Goal: Feedback & Contribution: Contribute content

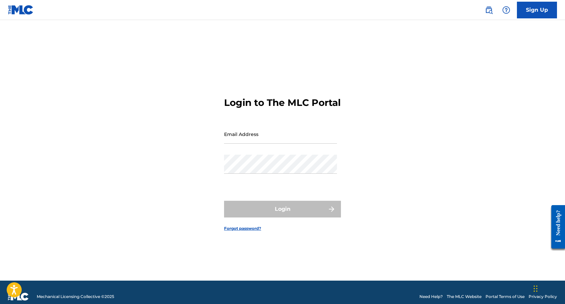
click at [252, 137] on input "Email Address" at bounding box center [280, 133] width 113 height 19
type input "[EMAIL_ADDRESS][DOMAIN_NAME]"
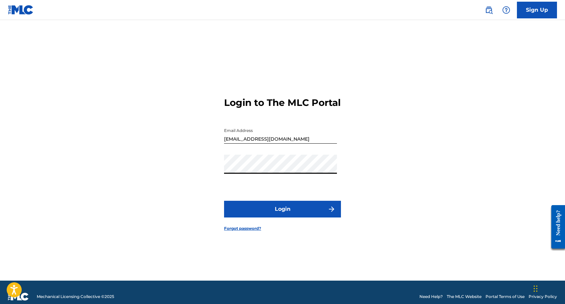
click at [282, 211] on button "Login" at bounding box center [282, 209] width 117 height 17
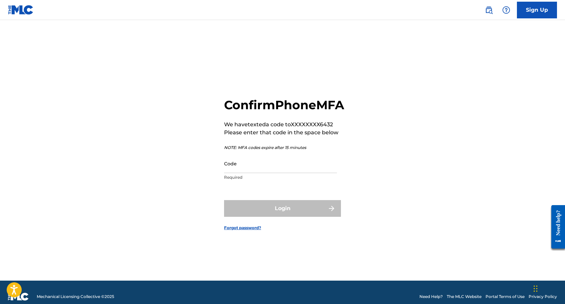
click at [278, 173] on input "Code" at bounding box center [280, 163] width 113 height 19
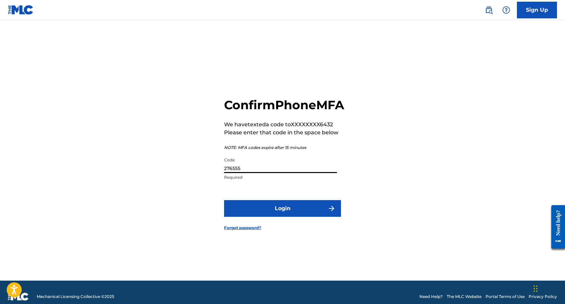
type input "276555"
click at [290, 215] on button "Login" at bounding box center [282, 208] width 117 height 17
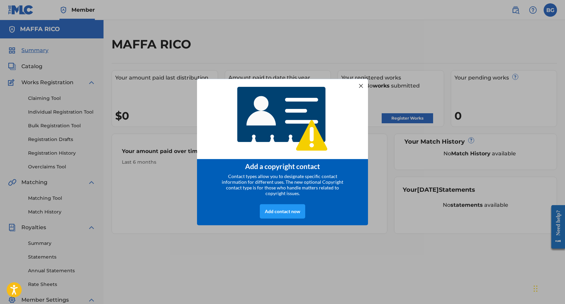
click at [360, 82] on div at bounding box center [360, 85] width 9 height 9
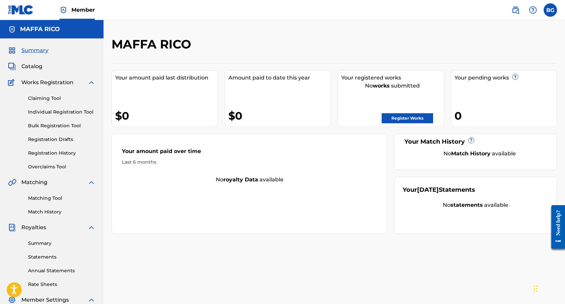
click at [395, 117] on link "Register Works" at bounding box center [406, 118] width 51 height 10
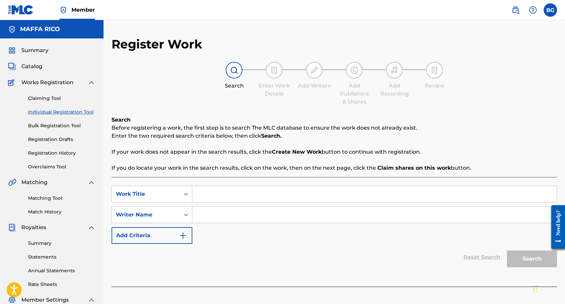
click at [214, 196] on input "Search Form" at bounding box center [374, 194] width 364 height 16
type input "Stay"
click at [237, 221] on input "Search Form" at bounding box center [374, 215] width 364 height 16
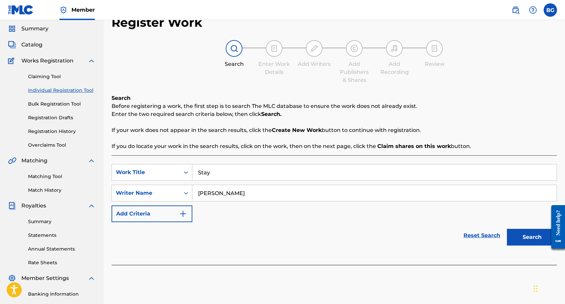
scroll to position [52, 0]
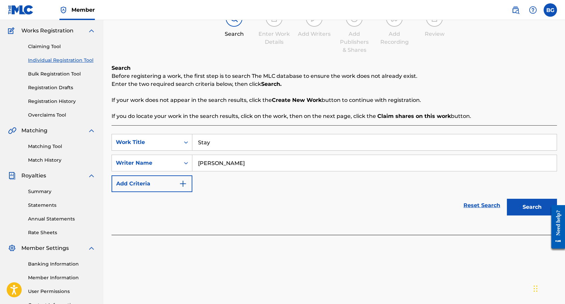
click at [529, 205] on button "Search" at bounding box center [531, 207] width 50 height 17
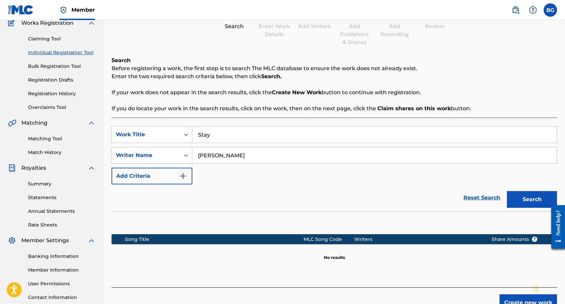
scroll to position [60, 0]
click at [264, 156] on input "[PERSON_NAME]" at bounding box center [374, 155] width 364 height 16
type input "[PERSON_NAME]"
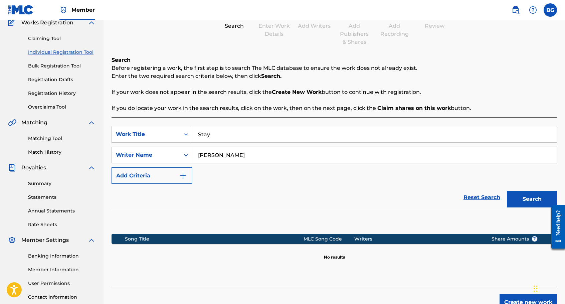
click at [542, 202] on button "Search" at bounding box center [531, 199] width 50 height 17
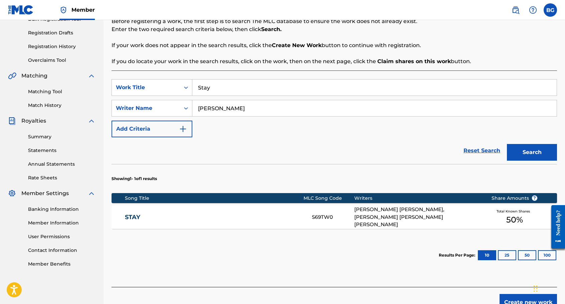
scroll to position [114, 0]
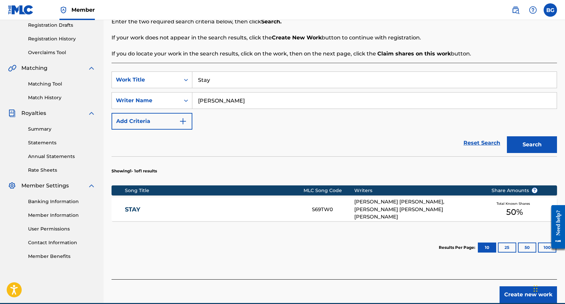
click at [392, 209] on div "[PERSON_NAME] [PERSON_NAME], [PERSON_NAME] [PERSON_NAME] [PERSON_NAME]" at bounding box center [417, 209] width 127 height 23
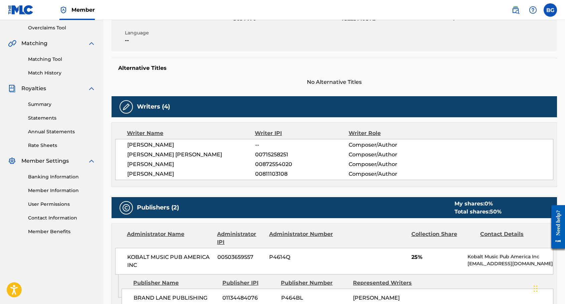
scroll to position [22, 0]
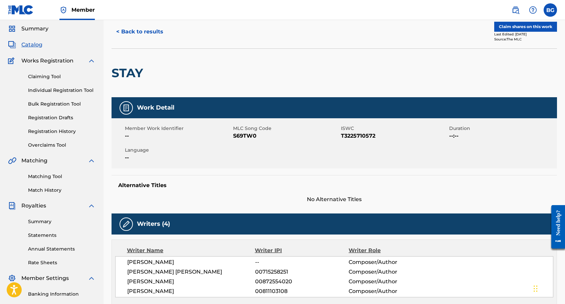
click at [538, 26] on button "Claim shares on this work" at bounding box center [525, 27] width 63 height 10
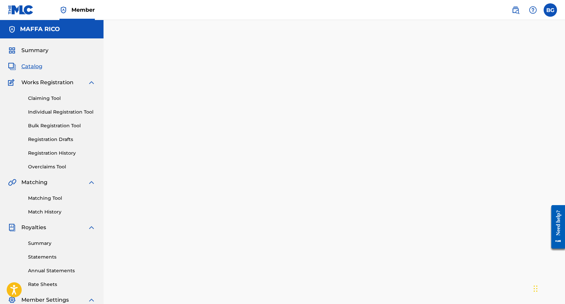
scroll to position [22, 0]
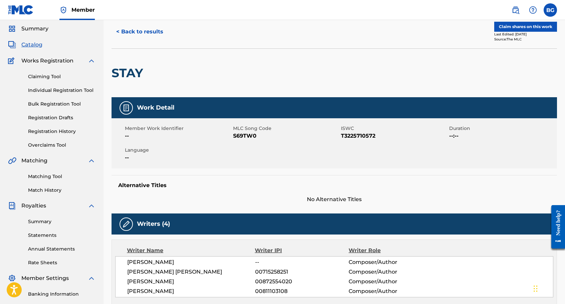
scroll to position [110, 0]
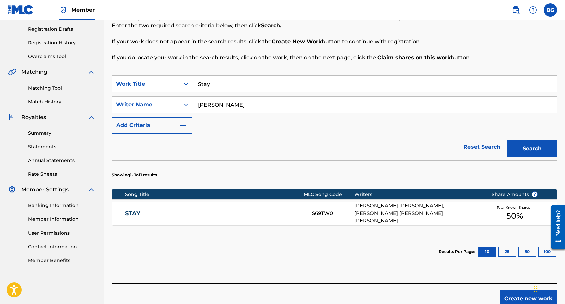
click at [225, 85] on input "Stay" at bounding box center [374, 84] width 364 height 16
click at [523, 148] on button "Search" at bounding box center [531, 148] width 50 height 17
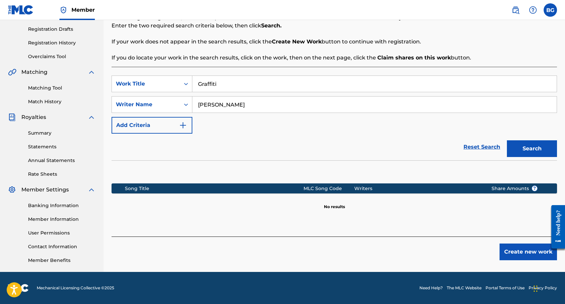
click at [244, 84] on input "Graffiti" at bounding box center [374, 84] width 364 height 16
click at [535, 153] on button "Search" at bounding box center [531, 148] width 50 height 17
click at [263, 83] on input "Bohemian Blonde" at bounding box center [374, 84] width 364 height 16
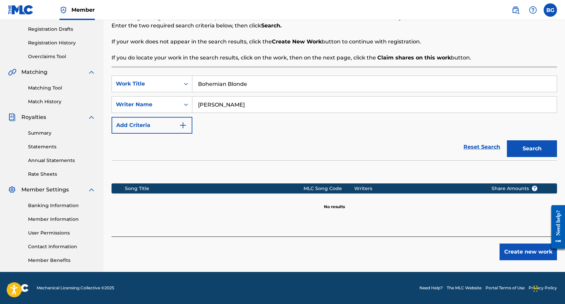
click at [263, 83] on input "Bohemian Blonde" at bounding box center [374, 84] width 364 height 16
click at [250, 83] on input "Bohemian Blonde" at bounding box center [374, 84] width 364 height 16
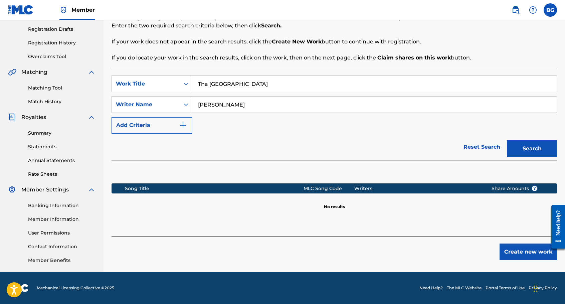
type input "Tha [GEOGRAPHIC_DATA]"
click at [532, 144] on button "Search" at bounding box center [531, 148] width 50 height 17
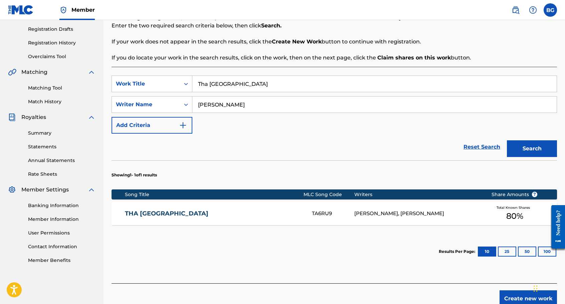
click at [460, 210] on div "[PERSON_NAME], [PERSON_NAME]" at bounding box center [417, 214] width 127 height 8
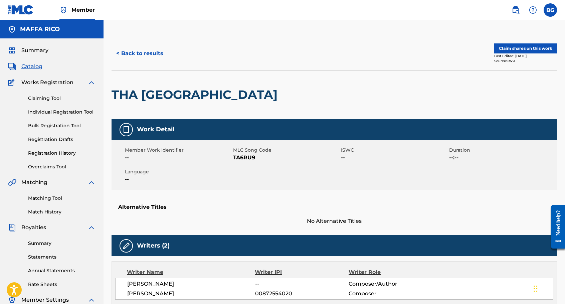
click at [539, 45] on button "Claim shares on this work" at bounding box center [525, 48] width 63 height 10
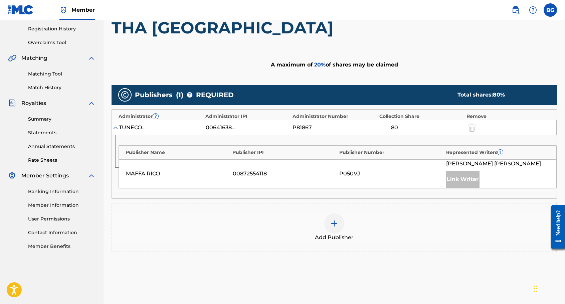
scroll to position [180, 0]
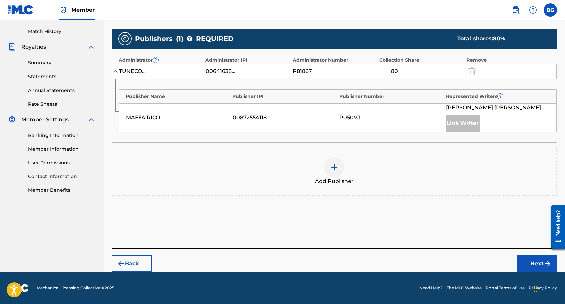
click at [331, 167] on img at bounding box center [334, 167] width 8 height 8
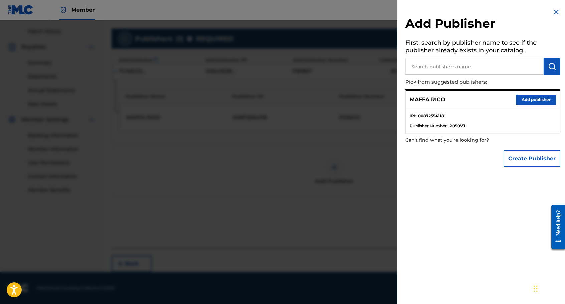
click at [459, 69] on input "text" at bounding box center [474, 66] width 138 height 17
type input "[PERSON_NAME] Music"
click at [548, 63] on img "submit" at bounding box center [552, 66] width 8 height 8
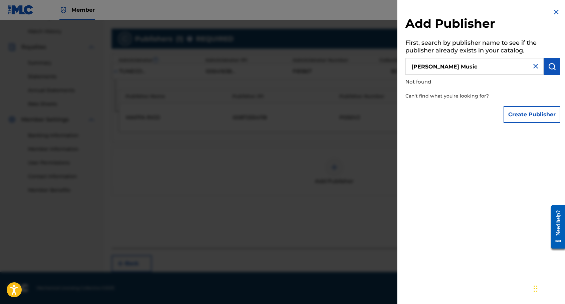
click at [531, 64] on img at bounding box center [535, 66] width 8 height 8
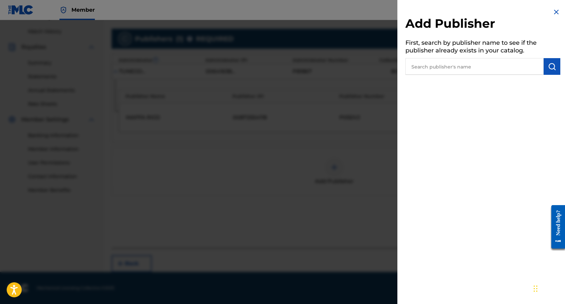
click at [555, 10] on img at bounding box center [556, 12] width 8 height 8
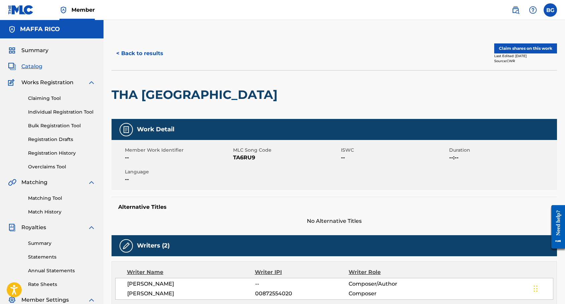
click at [148, 57] on button "< Back to results" at bounding box center [139, 53] width 56 height 17
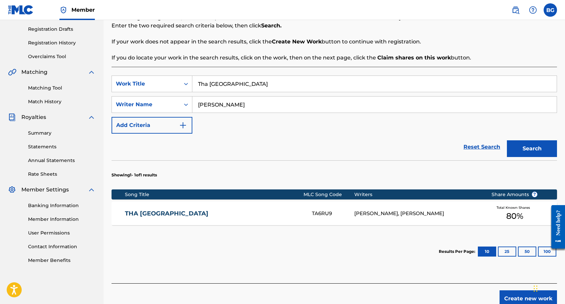
click at [229, 84] on input "Tha [GEOGRAPHIC_DATA]" at bounding box center [374, 84] width 364 height 16
click at [246, 84] on input "Tha [GEOGRAPHIC_DATA]" at bounding box center [374, 84] width 364 height 16
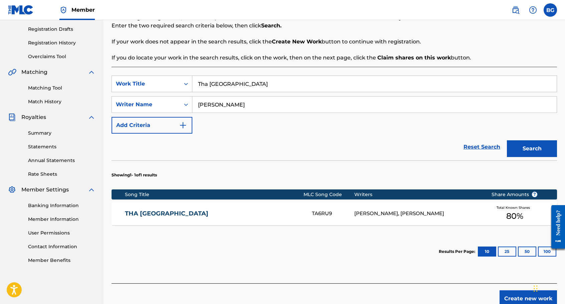
click at [246, 84] on input "Tha [GEOGRAPHIC_DATA]" at bounding box center [374, 84] width 364 height 16
click at [527, 148] on button "Search" at bounding box center [531, 148] width 50 height 17
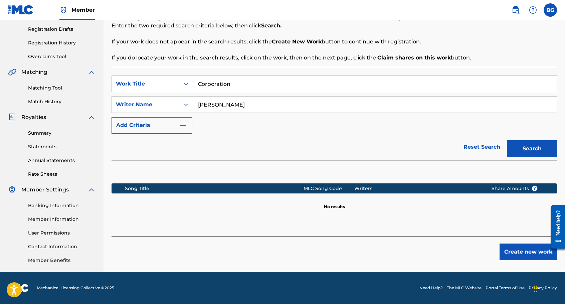
click at [248, 85] on input "Corporation" at bounding box center [374, 84] width 364 height 16
type input "\"
type input "Pocket Dial"
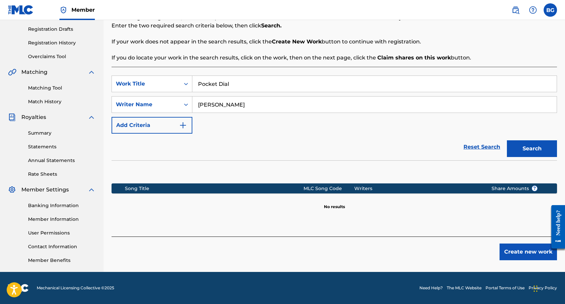
click at [506, 140] on button "Search" at bounding box center [531, 148] width 50 height 17
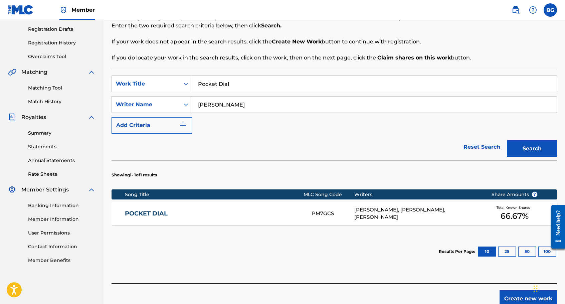
click at [409, 212] on div "[PERSON_NAME], [PERSON_NAME], [PERSON_NAME]" at bounding box center [417, 213] width 127 height 15
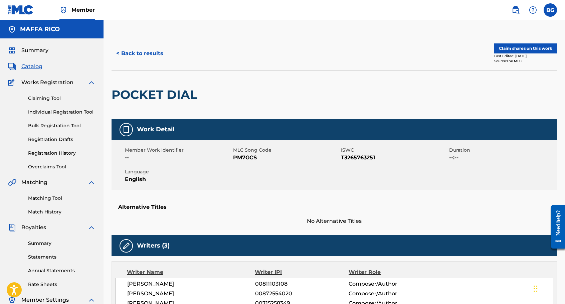
click at [539, 45] on button "Claim shares on this work" at bounding box center [525, 48] width 63 height 10
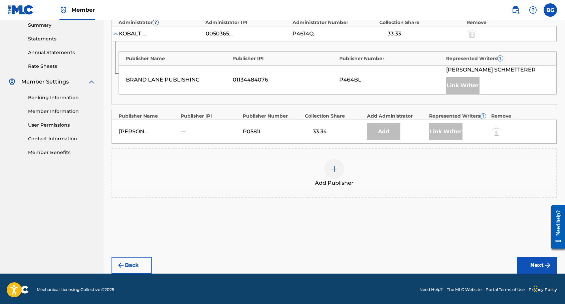
scroll to position [219, 0]
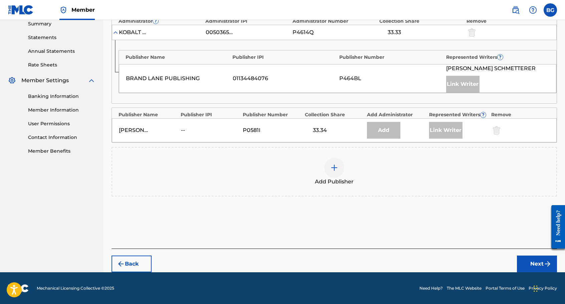
click at [330, 168] on img at bounding box center [334, 167] width 8 height 8
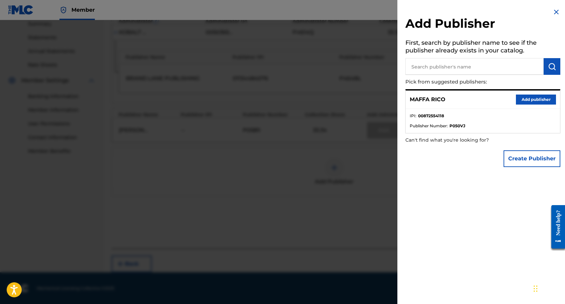
click at [532, 99] on button "Add publisher" at bounding box center [535, 99] width 40 height 10
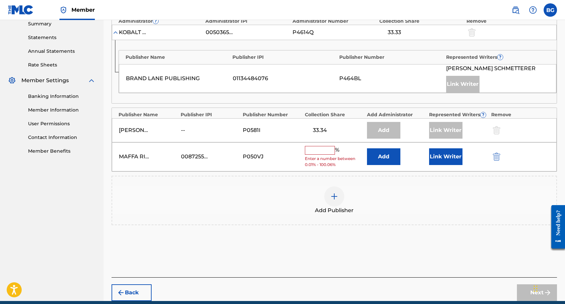
click at [319, 153] on input "text" at bounding box center [320, 150] width 30 height 9
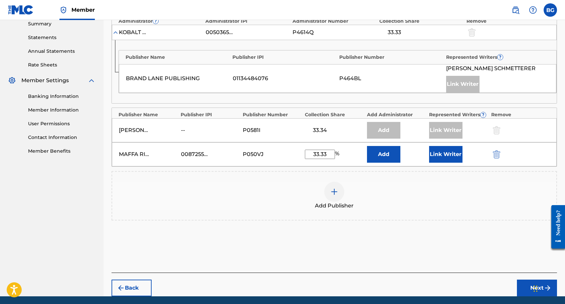
type input "33.33"
click at [439, 154] on button "Link Writer" at bounding box center [445, 154] width 33 height 17
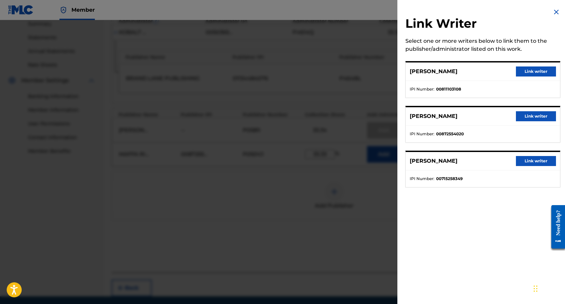
click at [532, 115] on button "Link writer" at bounding box center [535, 116] width 40 height 10
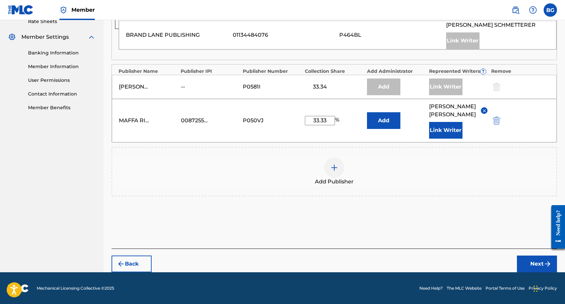
click at [538, 260] on button "Next" at bounding box center [536, 263] width 40 height 17
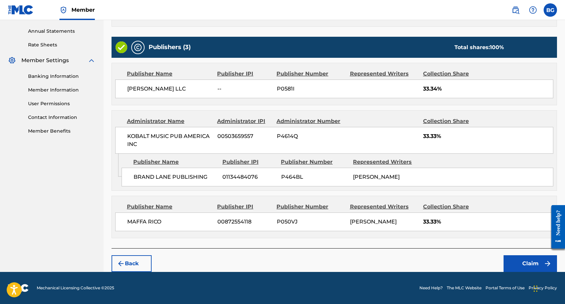
scroll to position [252, 0]
click at [539, 267] on button "Claim" at bounding box center [529, 263] width 53 height 17
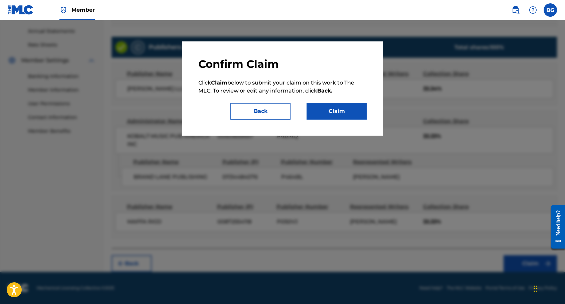
click at [354, 109] on button "Claim" at bounding box center [336, 111] width 60 height 17
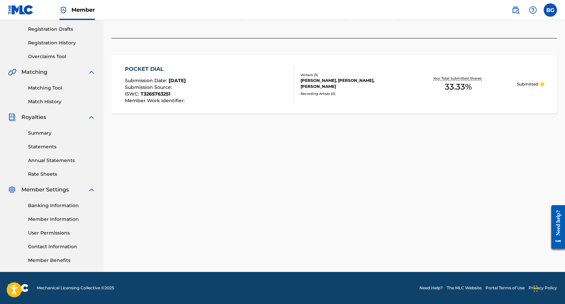
scroll to position [110, 0]
click at [305, 217] on div "Claiming Tool Search Add Publishers & Shares Review Submit Submit Your claim ha…" at bounding box center [333, 99] width 461 height 345
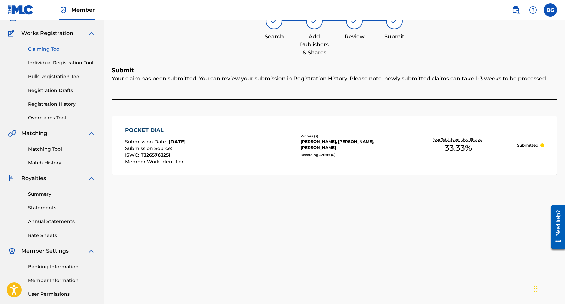
scroll to position [0, 0]
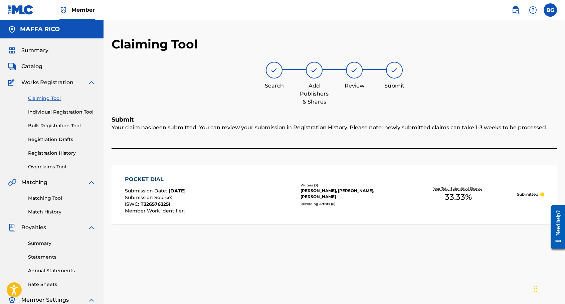
click at [52, 100] on link "Claiming Tool" at bounding box center [61, 98] width 67 height 7
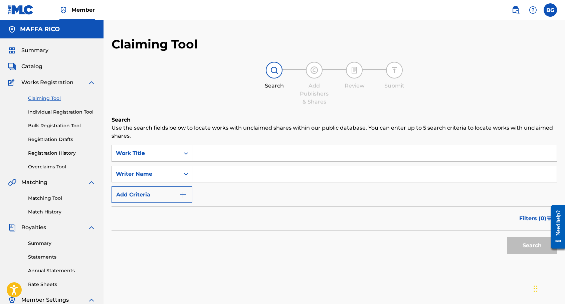
click at [219, 156] on input "Search Form" at bounding box center [374, 153] width 364 height 16
type input "Stay"
click at [270, 172] on input "Search Form" at bounding box center [374, 174] width 364 height 16
type input "[PERSON_NAME]"
click at [535, 240] on button "Search" at bounding box center [531, 245] width 50 height 17
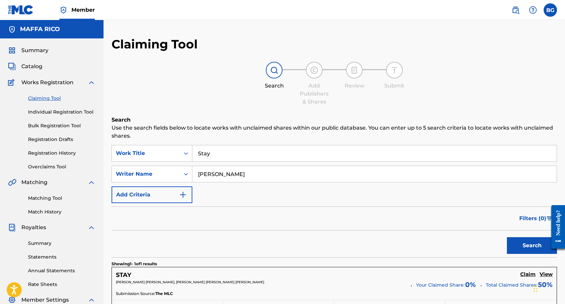
scroll to position [111, 0]
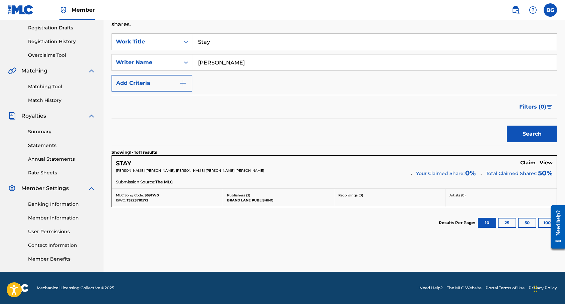
click at [528, 163] on h5 "Claim" at bounding box center [527, 162] width 15 height 6
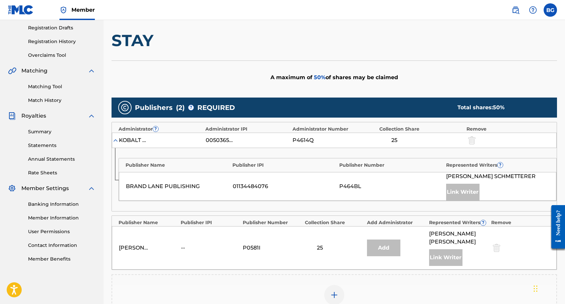
scroll to position [239, 0]
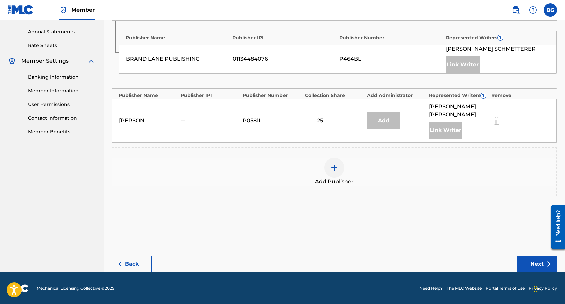
click at [333, 169] on img at bounding box center [334, 167] width 8 height 8
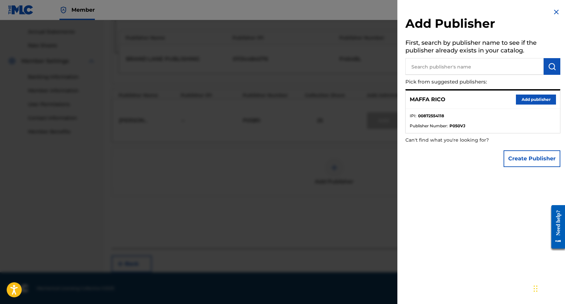
click at [525, 100] on button "Add publisher" at bounding box center [535, 99] width 40 height 10
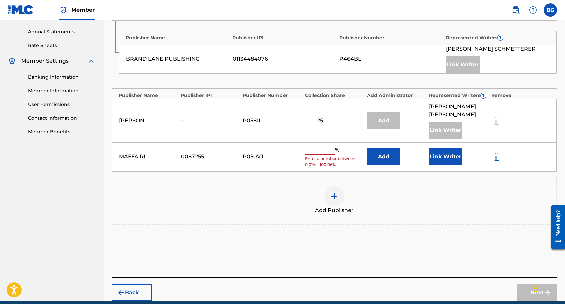
click at [322, 149] on input "text" at bounding box center [320, 150] width 30 height 9
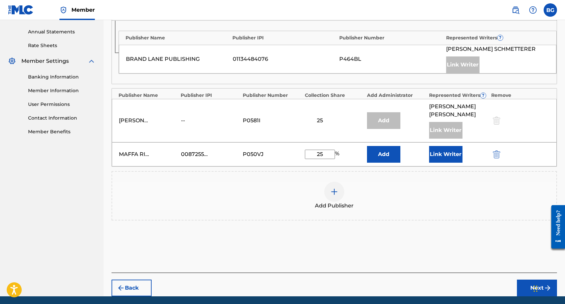
type input "25"
click at [435, 152] on button "Link Writer" at bounding box center [445, 154] width 33 height 17
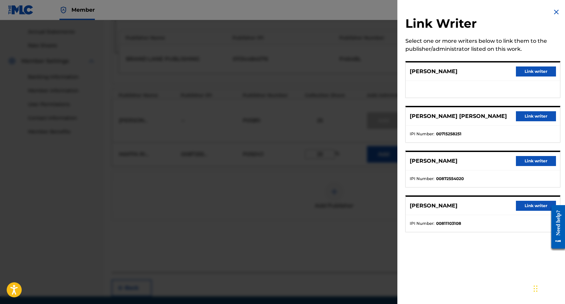
click at [525, 161] on button "Link writer" at bounding box center [535, 161] width 40 height 10
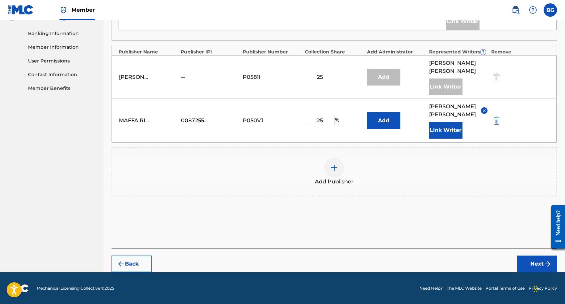
click at [536, 262] on button "Next" at bounding box center [536, 263] width 40 height 17
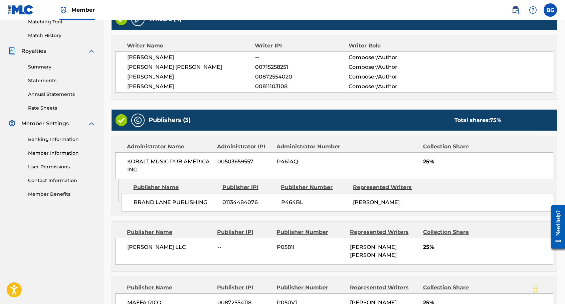
scroll to position [270, 0]
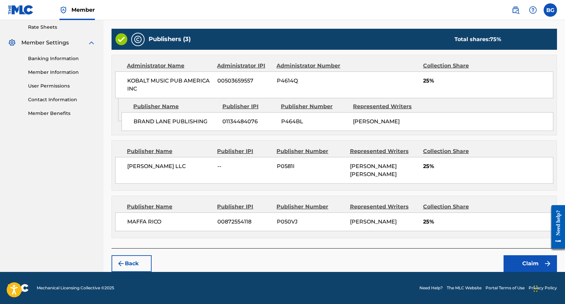
click at [530, 264] on button "Claim" at bounding box center [529, 263] width 53 height 17
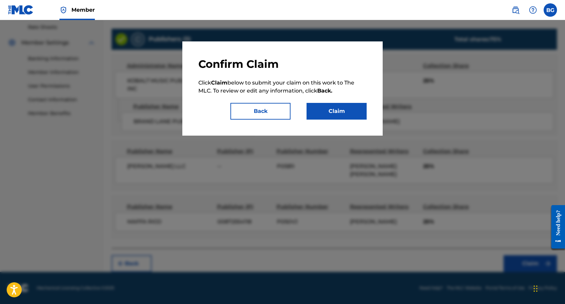
click at [347, 115] on button "Claim" at bounding box center [336, 111] width 60 height 17
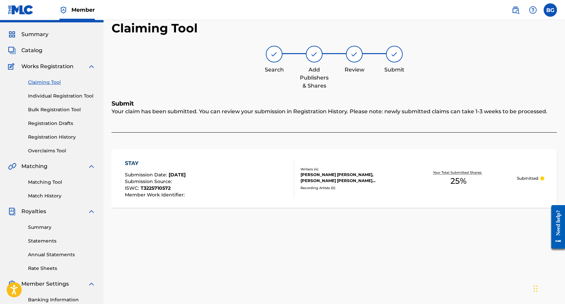
scroll to position [0, 0]
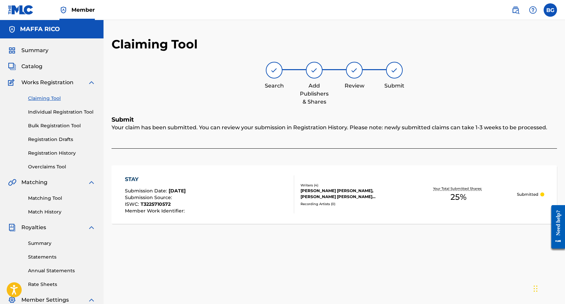
click at [53, 99] on link "Claiming Tool" at bounding box center [61, 98] width 67 height 7
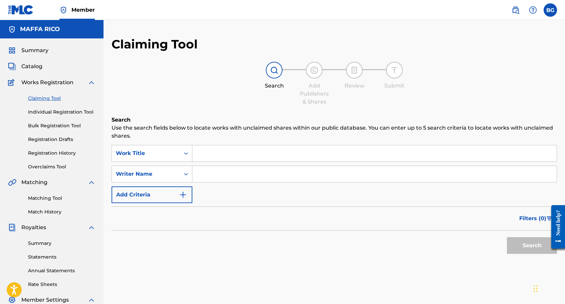
click at [218, 156] on input "Search Form" at bounding box center [374, 153] width 364 height 16
type input "Gold Line to [GEOGRAPHIC_DATA]"
click at [284, 177] on input "Search Form" at bounding box center [374, 174] width 364 height 16
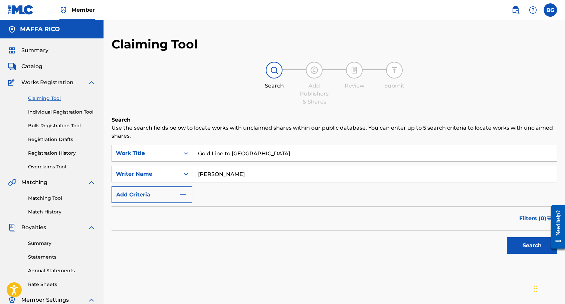
type input "[PERSON_NAME]"
click at [526, 245] on button "Search" at bounding box center [531, 245] width 50 height 17
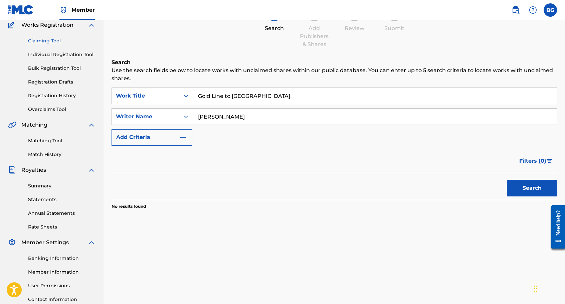
scroll to position [57, 0]
click at [214, 96] on input "Gold Line to [GEOGRAPHIC_DATA]" at bounding box center [374, 96] width 364 height 16
click at [506, 180] on button "Search" at bounding box center [531, 188] width 50 height 17
type input "Gold Line to [GEOGRAPHIC_DATA]"
click at [170, 129] on button "Add Criteria" at bounding box center [151, 137] width 81 height 17
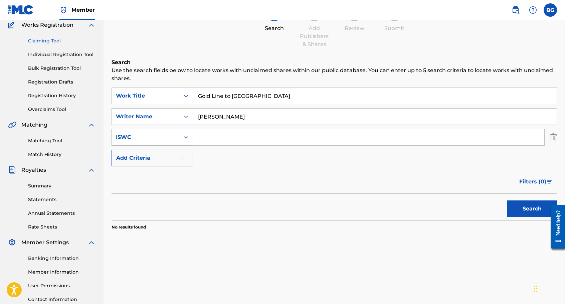
click at [183, 138] on icon "Search Form" at bounding box center [186, 137] width 7 height 7
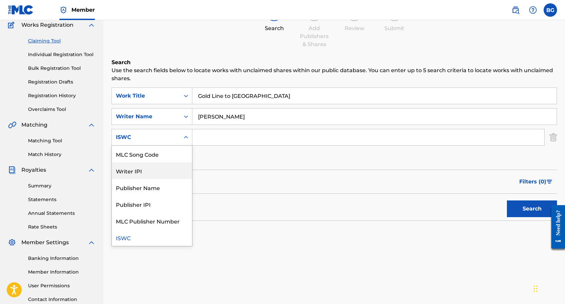
click at [145, 170] on div "Writer IPI" at bounding box center [152, 170] width 80 height 17
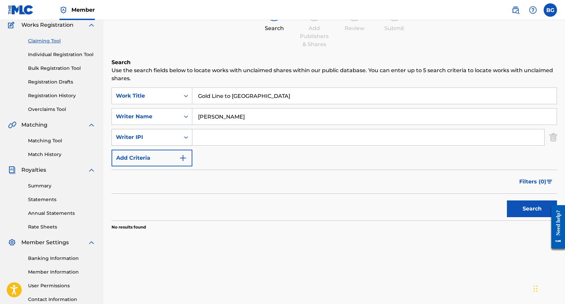
click at [150, 132] on div "Writer IPI" at bounding box center [146, 137] width 68 height 13
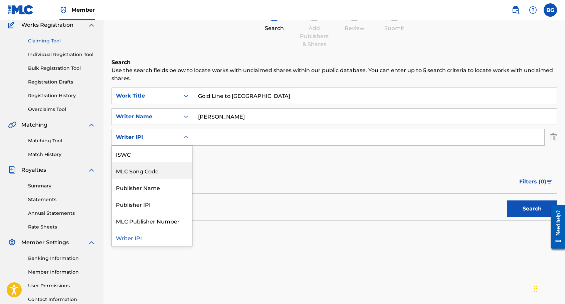
click at [153, 171] on div "MLC Song Code" at bounding box center [152, 170] width 80 height 17
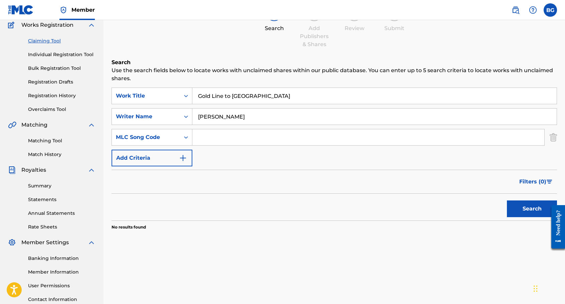
click at [374, 140] on input "Search Form" at bounding box center [368, 137] width 352 height 16
paste input "921149883"
type input "921149883"
click at [529, 214] on button "Search" at bounding box center [531, 208] width 50 height 17
click at [165, 138] on div "MLC Song Code" at bounding box center [146, 137] width 60 height 8
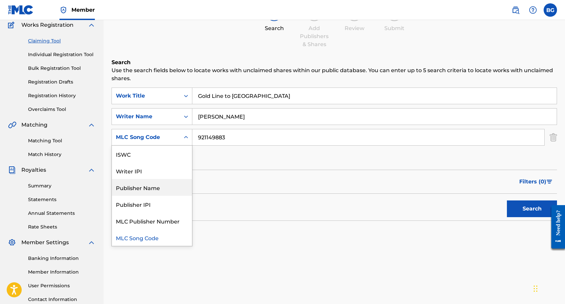
click at [151, 187] on div "Publisher Name" at bounding box center [152, 187] width 80 height 17
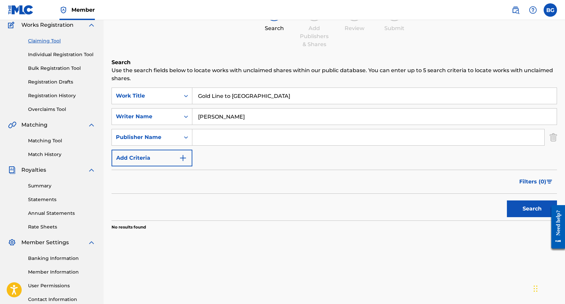
click at [241, 134] on input "Search Form" at bounding box center [368, 137] width 352 height 16
type input "[PERSON_NAME]"
click at [517, 214] on button "Search" at bounding box center [531, 208] width 50 height 17
click at [158, 160] on button "Add Criteria" at bounding box center [151, 157] width 81 height 17
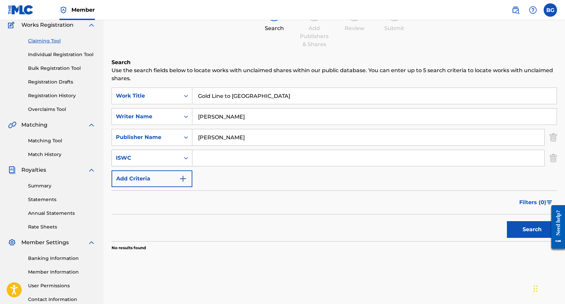
click at [184, 157] on icon "Search Form" at bounding box center [186, 157] width 7 height 7
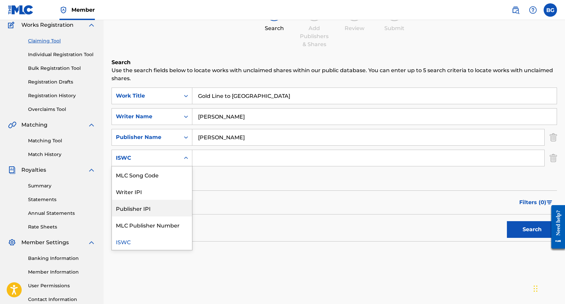
click at [284, 270] on div "Search Use the search fields below to locate works with unclaimed shares within…" at bounding box center [333, 171] width 445 height 226
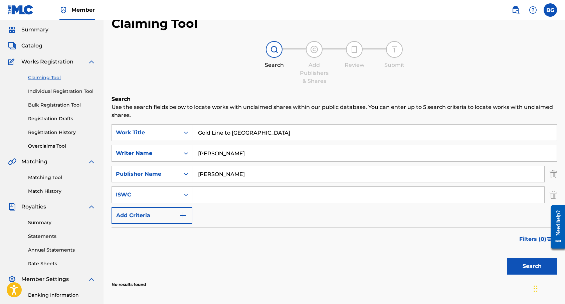
scroll to position [0, 0]
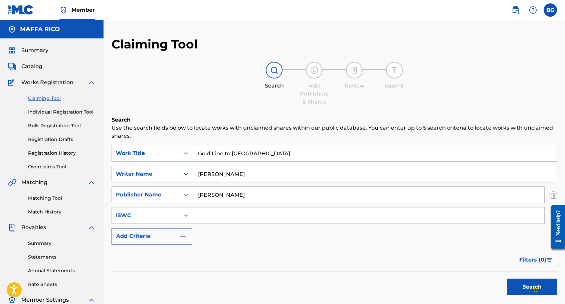
click at [551, 11] on label at bounding box center [549, 9] width 13 height 13
click at [550, 10] on input "BG [PERSON_NAME] [EMAIL_ADDRESS][DOMAIN_NAME] Notification Preferences Profile …" at bounding box center [550, 10] width 0 height 0
click at [486, 94] on p "Log out" at bounding box center [485, 94] width 16 height 6
click at [550, 10] on input "BG [PERSON_NAME] [EMAIL_ADDRESS][DOMAIN_NAME] Notification Preferences Profile …" at bounding box center [550, 10] width 0 height 0
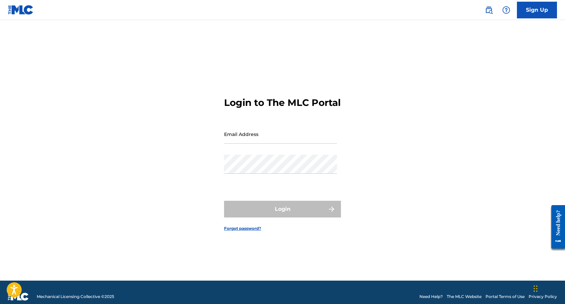
type input "[EMAIL_ADDRESS][DOMAIN_NAME]"
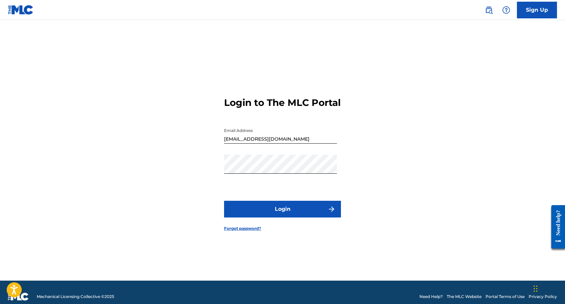
click at [282, 215] on button "Login" at bounding box center [282, 209] width 117 height 17
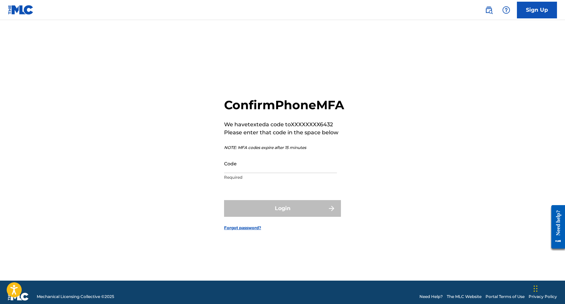
click at [273, 173] on input "Code" at bounding box center [280, 163] width 113 height 19
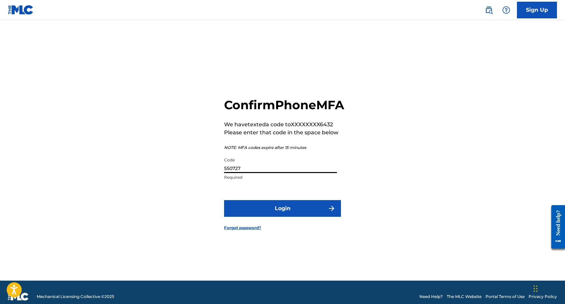
type input "550727"
click at [301, 217] on button "Login" at bounding box center [282, 208] width 117 height 17
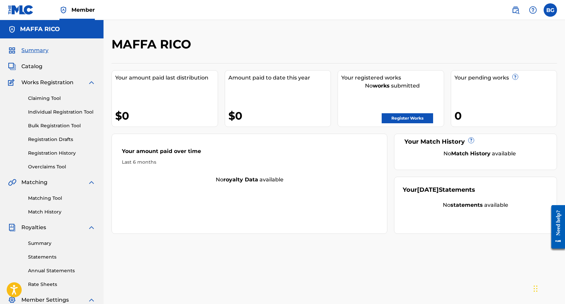
click at [70, 124] on link "Bulk Registration Tool" at bounding box center [61, 125] width 67 height 7
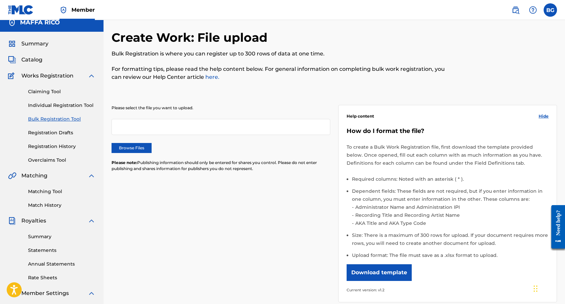
scroll to position [1, 0]
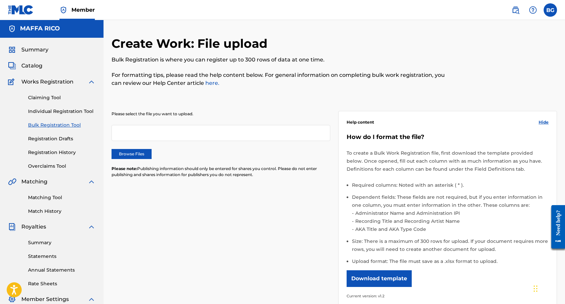
click at [52, 99] on link "Claiming Tool" at bounding box center [61, 97] width 67 height 7
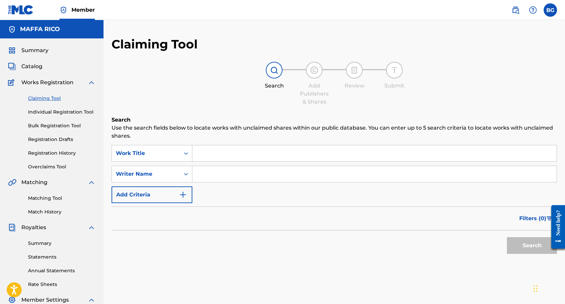
click at [220, 154] on input "Search Form" at bounding box center [374, 153] width 364 height 16
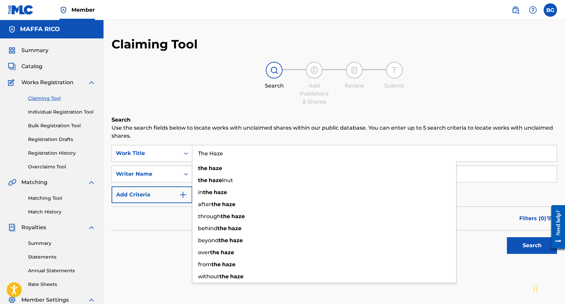
type input "The Haze"
click at [232, 115] on div "Claiming Tool Search Add Publishers & Shares Review Submit Search Use the searc…" at bounding box center [333, 164] width 445 height 254
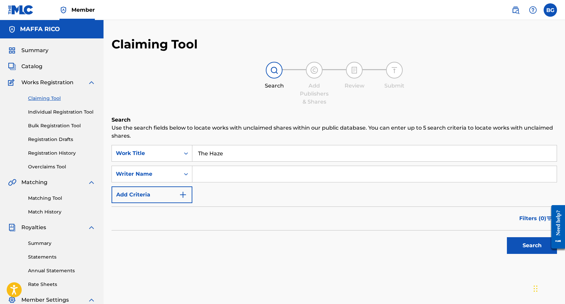
click at [235, 173] on input "Search Form" at bounding box center [374, 174] width 364 height 16
type input "[PERSON_NAME]"
click at [526, 243] on button "Search" at bounding box center [531, 245] width 50 height 17
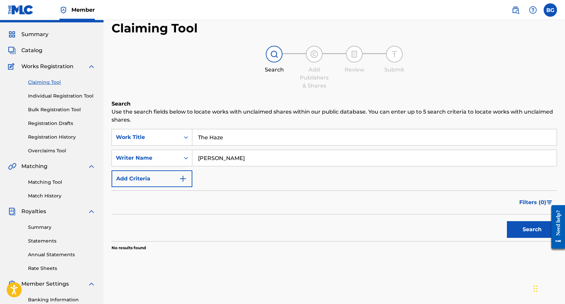
scroll to position [50, 0]
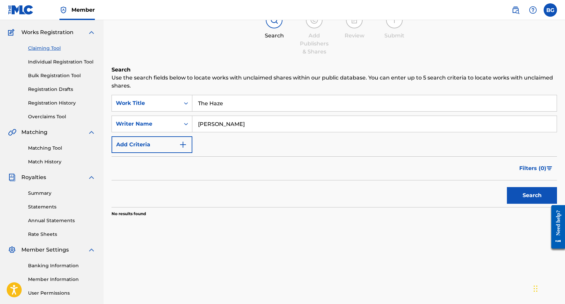
click at [254, 105] on input "The Haze" at bounding box center [374, 103] width 364 height 16
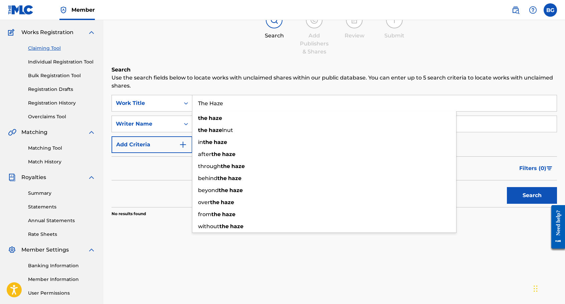
click at [254, 105] on input "The Haze" at bounding box center [374, 103] width 364 height 16
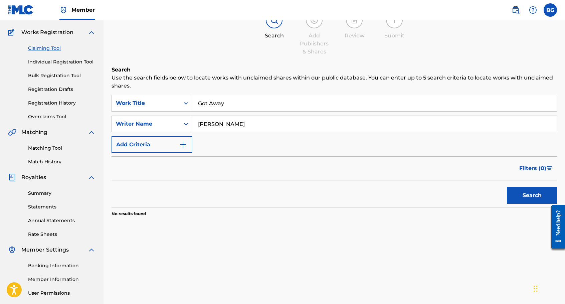
click at [525, 196] on button "Search" at bounding box center [531, 195] width 50 height 17
click at [260, 103] on input "Got Away" at bounding box center [374, 103] width 364 height 16
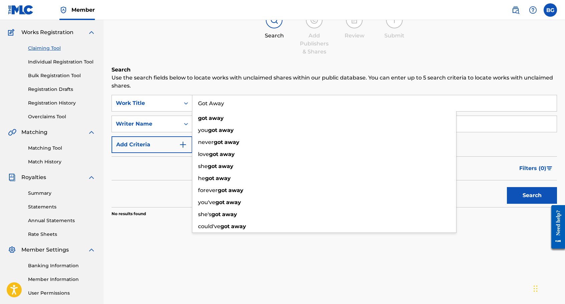
click at [260, 103] on input "Got Away" at bounding box center [374, 103] width 364 height 16
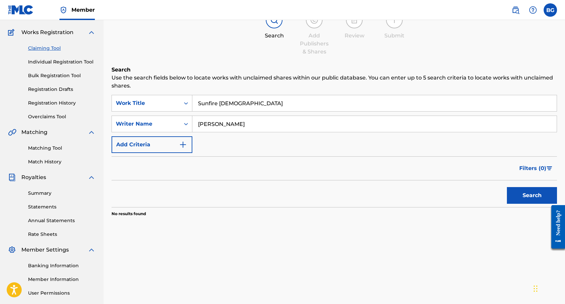
type input "Sunfire [DEMOGRAPHIC_DATA]"
click at [506, 187] on button "Search" at bounding box center [531, 195] width 50 height 17
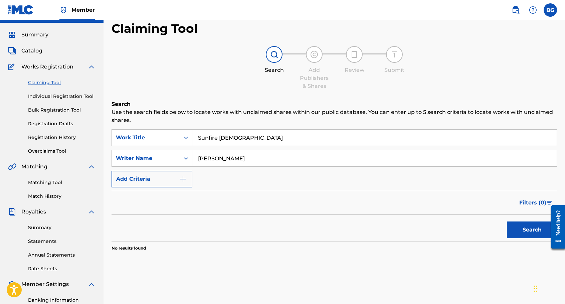
scroll to position [0, 0]
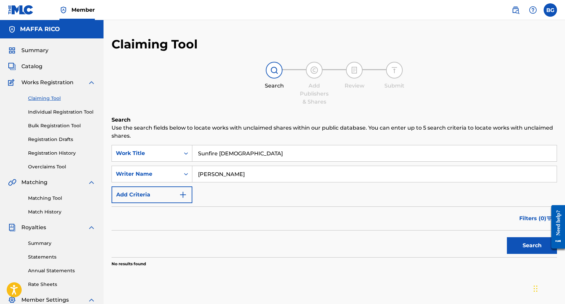
click at [67, 111] on link "Individual Registration Tool" at bounding box center [61, 111] width 67 height 7
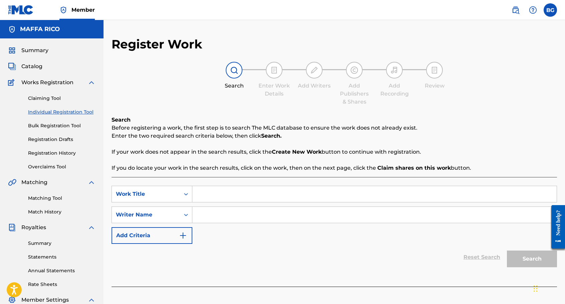
click at [215, 193] on input "Search Form" at bounding box center [374, 194] width 364 height 16
type input "Sunfire [DEMOGRAPHIC_DATA]"
click at [241, 220] on input "Search Form" at bounding box center [374, 215] width 364 height 16
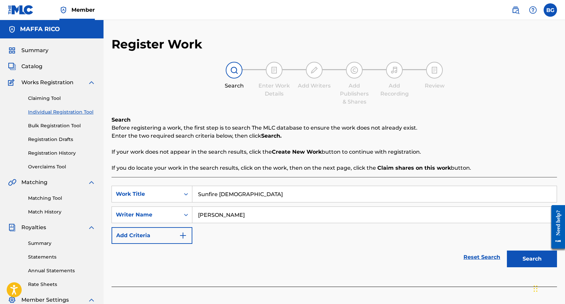
type input "[PERSON_NAME]"
click at [525, 260] on button "Search" at bounding box center [531, 258] width 50 height 17
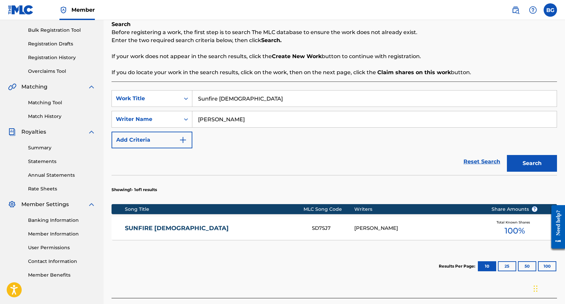
scroll to position [97, 0]
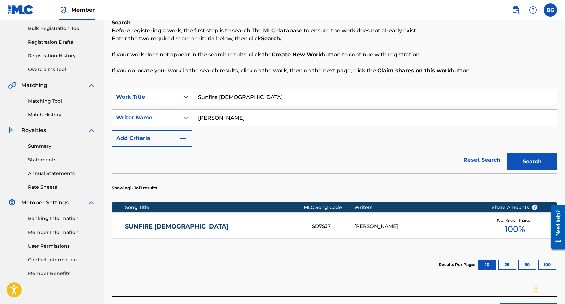
click at [392, 228] on div "[PERSON_NAME]" at bounding box center [417, 227] width 127 height 8
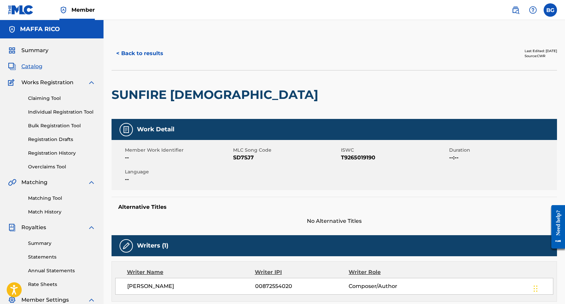
click at [153, 57] on button "< Back to results" at bounding box center [139, 53] width 56 height 17
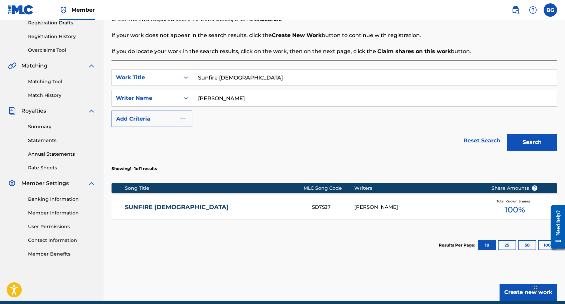
scroll to position [117, 0]
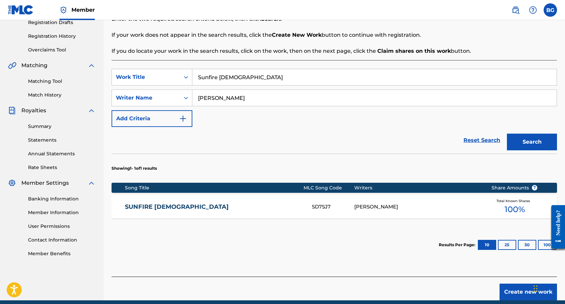
click at [517, 207] on span "100 %" at bounding box center [514, 209] width 20 height 12
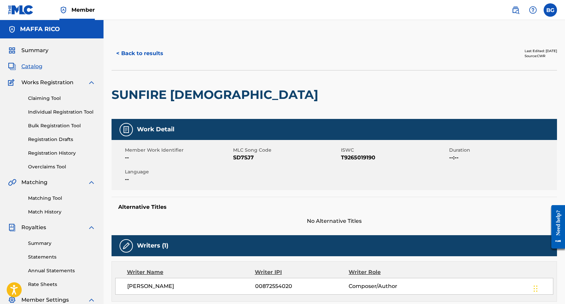
click at [128, 52] on button "< Back to results" at bounding box center [139, 53] width 56 height 17
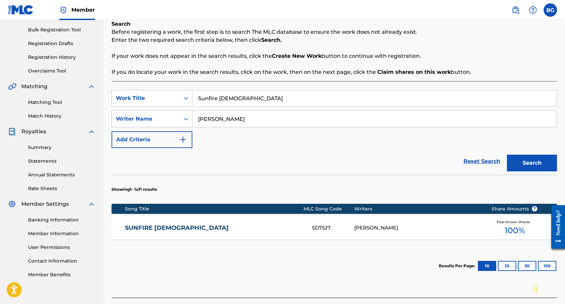
scroll to position [96, 0]
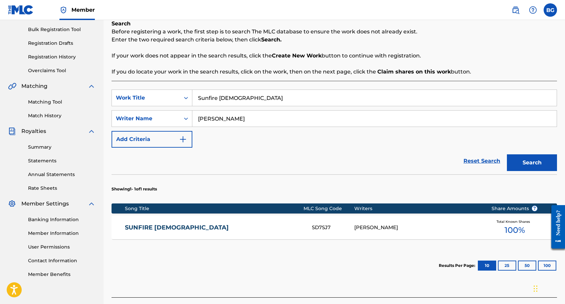
click at [373, 229] on div "[PERSON_NAME]" at bounding box center [417, 228] width 127 height 8
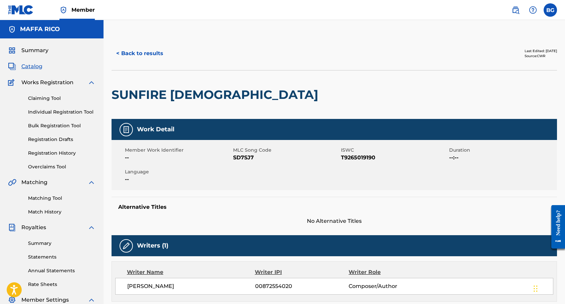
click at [144, 51] on button "< Back to results" at bounding box center [139, 53] width 56 height 17
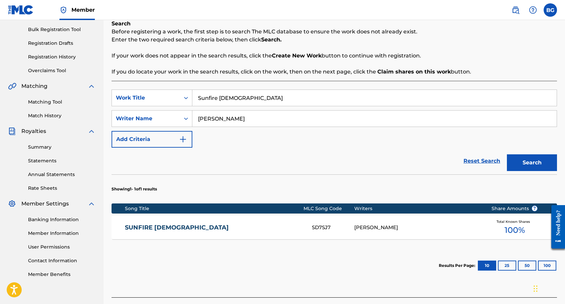
click at [220, 118] on input "[PERSON_NAME]" at bounding box center [374, 118] width 364 height 16
type input "[PERSON_NAME]"
click at [264, 100] on input "Sunfire [DEMOGRAPHIC_DATA]" at bounding box center [374, 98] width 364 height 16
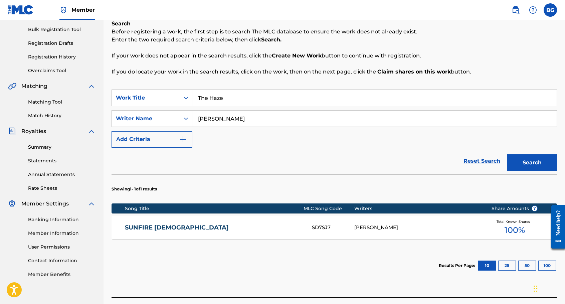
type input "The Haze"
click at [536, 162] on button "Search" at bounding box center [531, 162] width 50 height 17
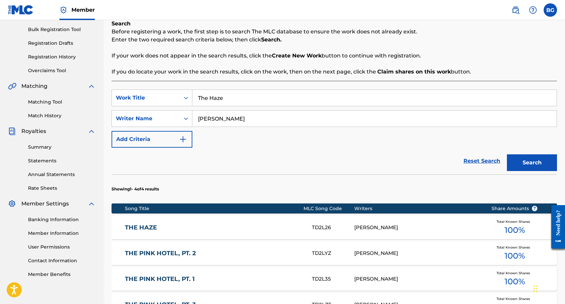
click at [408, 226] on div "[PERSON_NAME]" at bounding box center [417, 228] width 127 height 8
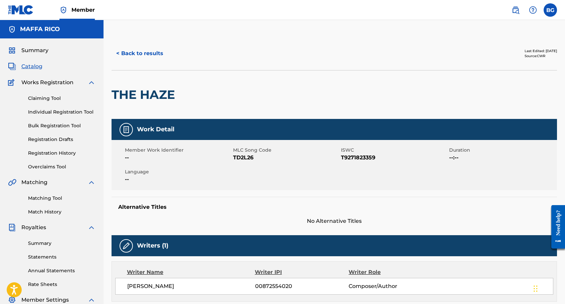
click at [149, 48] on button "< Back to results" at bounding box center [139, 53] width 56 height 17
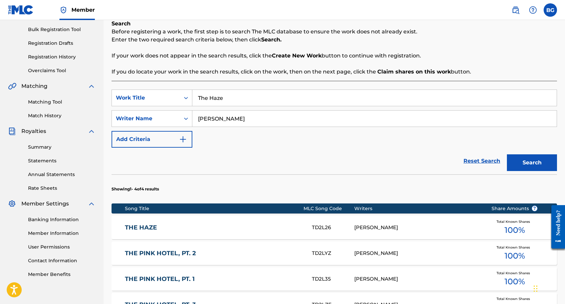
click at [239, 99] on input "The Haze" at bounding box center [374, 98] width 364 height 16
click at [537, 169] on button "Search" at bounding box center [531, 162] width 50 height 17
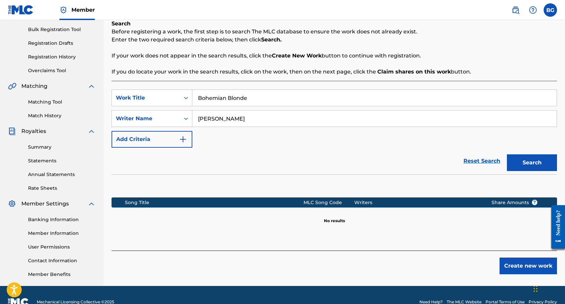
scroll to position [48, 0]
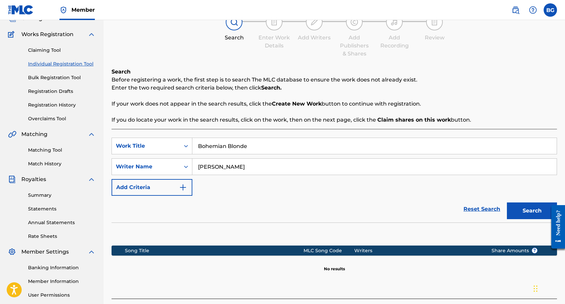
click at [247, 146] on input "Bohemian Blonde" at bounding box center [374, 146] width 364 height 16
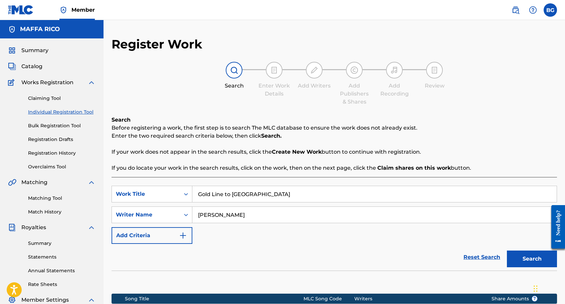
type input "Gold Line to [GEOGRAPHIC_DATA]"
drag, startPoint x: 238, startPoint y: 214, endPoint x: 219, endPoint y: 214, distance: 19.4
click at [219, 214] on input "[PERSON_NAME]" at bounding box center [374, 215] width 364 height 16
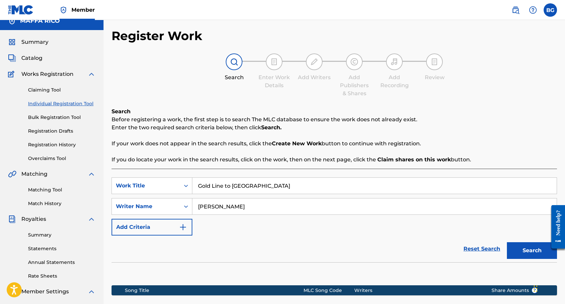
scroll to position [110, 0]
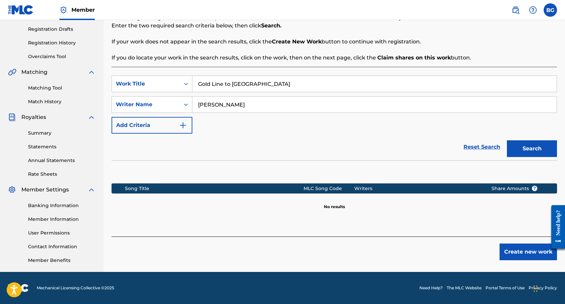
type input "[PERSON_NAME]"
click at [534, 142] on button "Search" at bounding box center [531, 148] width 50 height 17
click at [522, 256] on button "Create new work" at bounding box center [527, 251] width 57 height 17
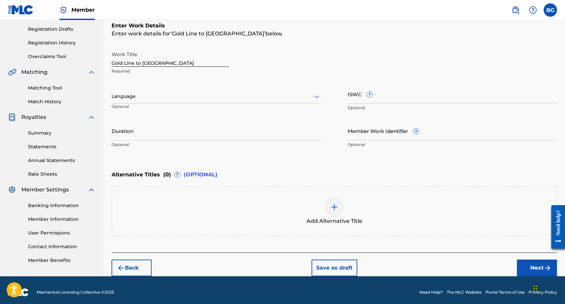
click at [357, 98] on input "ISWC ?" at bounding box center [451, 93] width 209 height 19
click at [188, 93] on div at bounding box center [215, 96] width 209 height 8
click at [171, 108] on div "English" at bounding box center [216, 110] width 209 height 15
click at [161, 133] on input "Duration" at bounding box center [215, 130] width 209 height 19
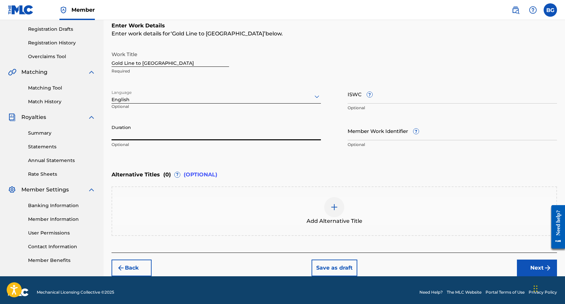
paste input "T3194404343"
type input "T3194404343"
click at [352, 99] on input "ISWC ?" at bounding box center [451, 93] width 209 height 19
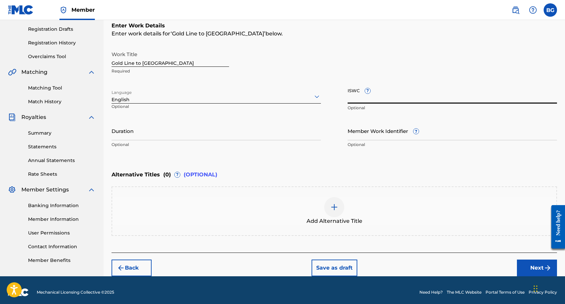
paste input "T3194404343"
type input "T3194404343"
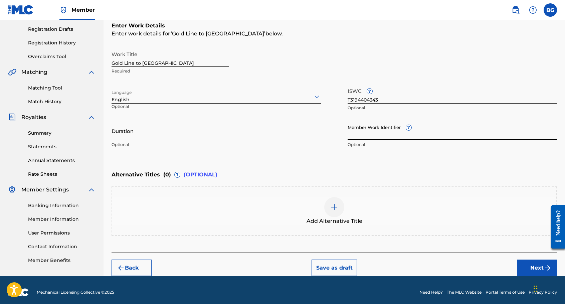
click at [366, 139] on input "Member Work Identifier ?" at bounding box center [451, 130] width 209 height 19
paste input "921149883"
type input "921149883"
click at [196, 132] on input "Duration" at bounding box center [215, 130] width 209 height 19
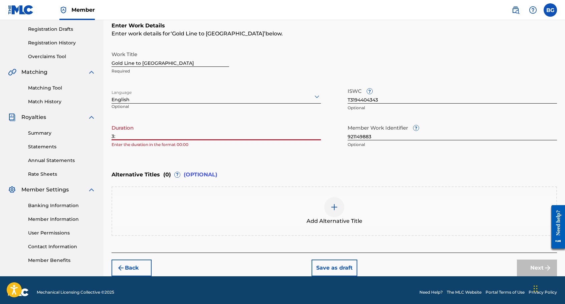
type input "3"
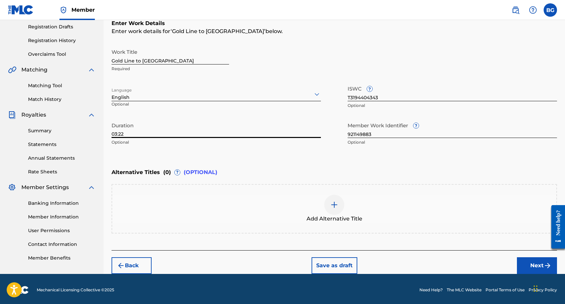
scroll to position [114, 0]
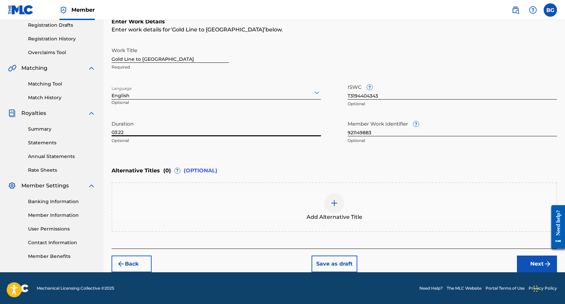
type input "03:22"
click at [532, 262] on button "Next" at bounding box center [536, 263] width 40 height 17
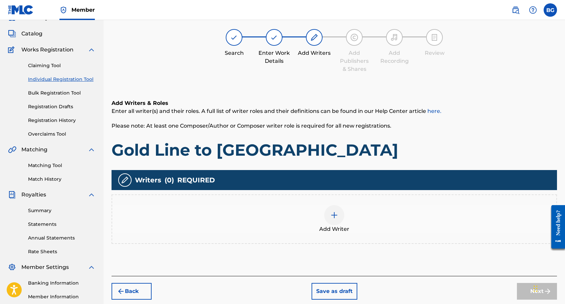
scroll to position [30, 0]
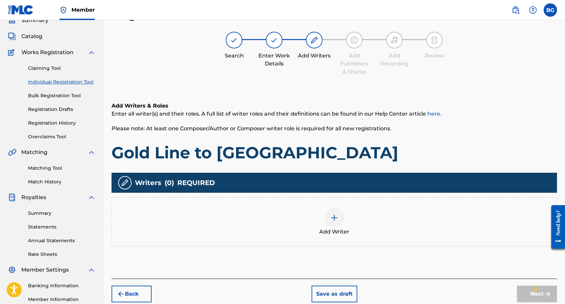
click at [340, 217] on div at bounding box center [334, 218] width 20 height 20
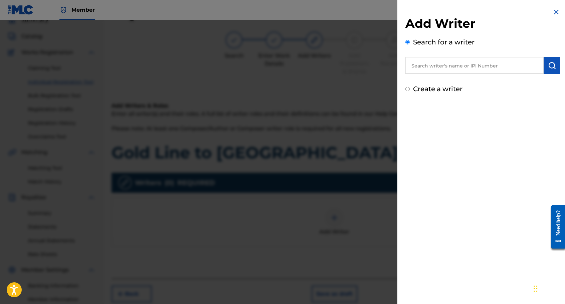
click at [436, 70] on input "text" at bounding box center [474, 65] width 138 height 17
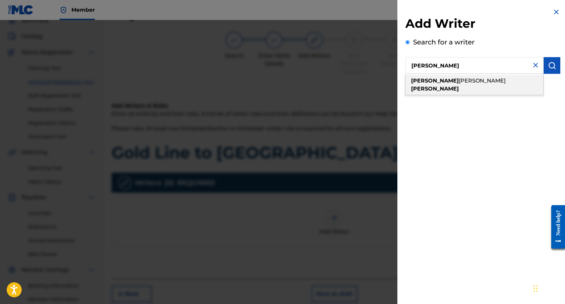
click at [466, 77] on div "[PERSON_NAME]" at bounding box center [474, 85] width 138 height 20
type input "[PERSON_NAME]"
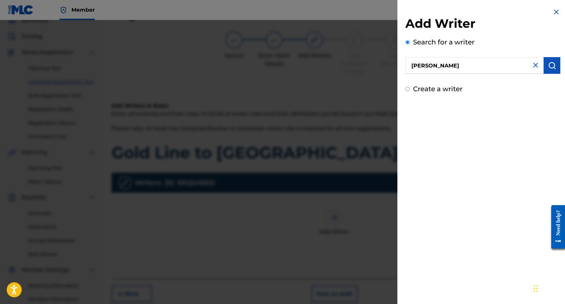
click at [435, 64] on input "[PERSON_NAME]" at bounding box center [474, 65] width 138 height 17
click at [408, 88] on input "Create a writer" at bounding box center [407, 89] width 4 height 4
radio input "false"
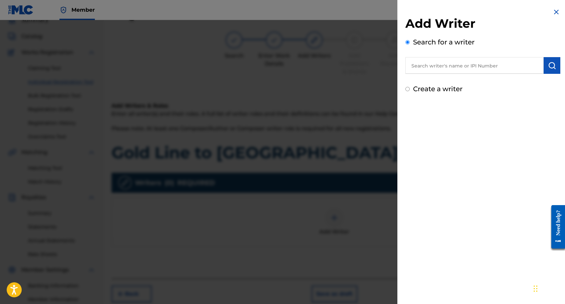
radio input "true"
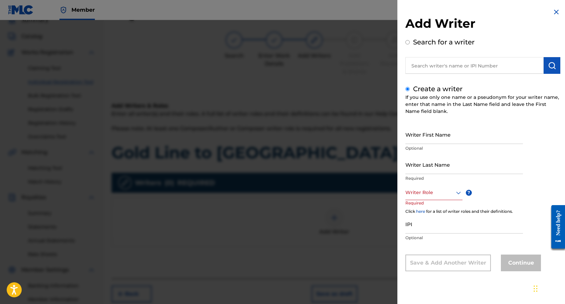
click at [435, 137] on input "Writer First Name" at bounding box center [463, 134] width 117 height 19
type input "[PERSON_NAME]"
click at [442, 193] on div at bounding box center [433, 192] width 57 height 8
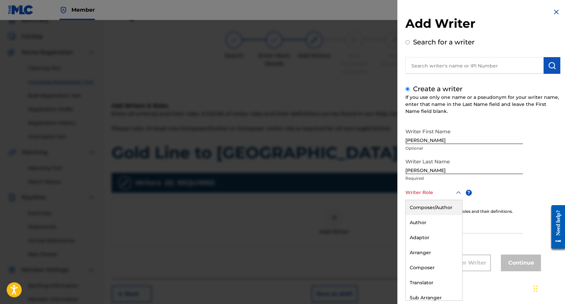
click at [437, 206] on div "Composer/Author" at bounding box center [433, 207] width 56 height 15
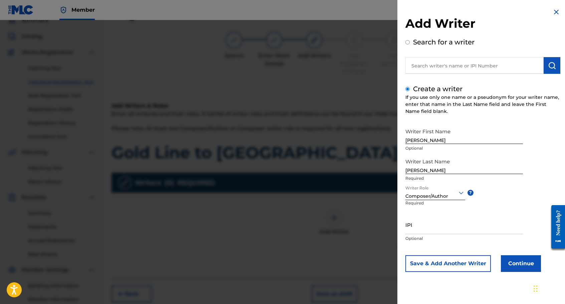
scroll to position [85, 0]
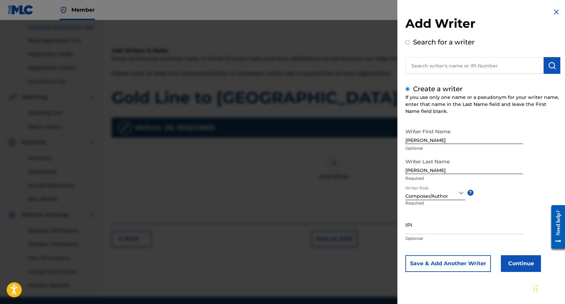
click at [426, 230] on input "IPI" at bounding box center [463, 224] width 117 height 19
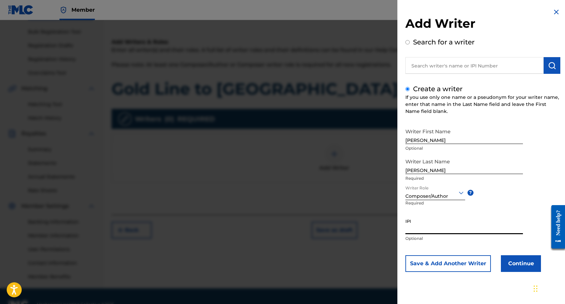
scroll to position [94, 0]
paste input "5130577"
type input "5130577"
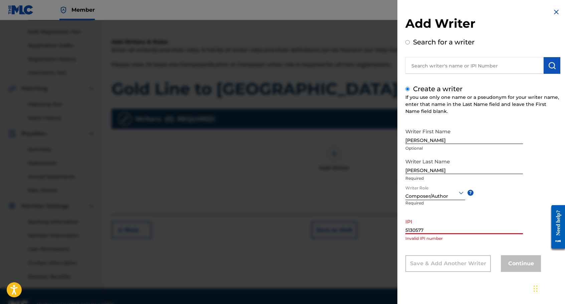
drag, startPoint x: 436, startPoint y: 229, endPoint x: 392, endPoint y: 231, distance: 44.1
click at [392, 231] on div "Add Writer Search for a writer Create a writer If you use only one name or a ps…" at bounding box center [282, 162] width 565 height 284
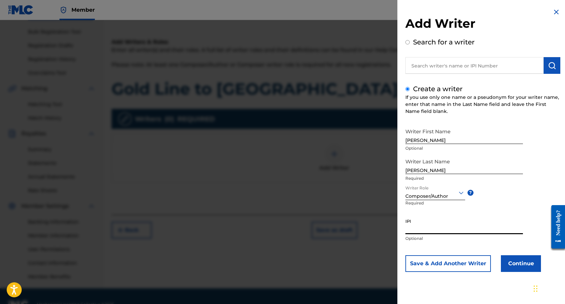
paste input "872554020"
type input "872554020"
click at [508, 261] on button "Continue" at bounding box center [520, 263] width 40 height 17
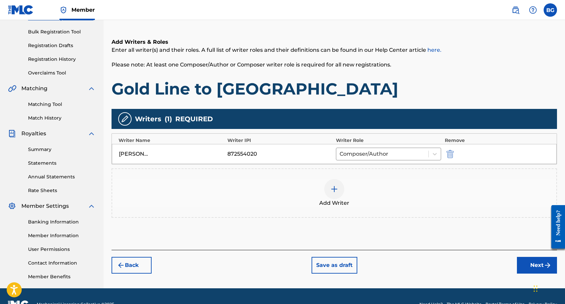
click at [530, 266] on button "Next" at bounding box center [536, 265] width 40 height 17
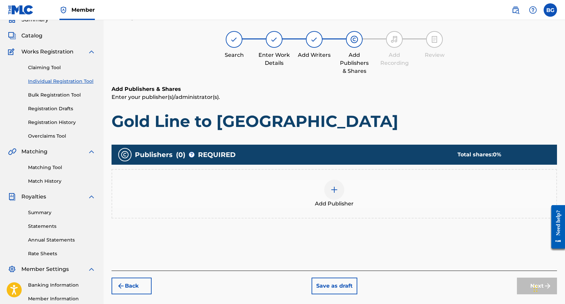
scroll to position [30, 0]
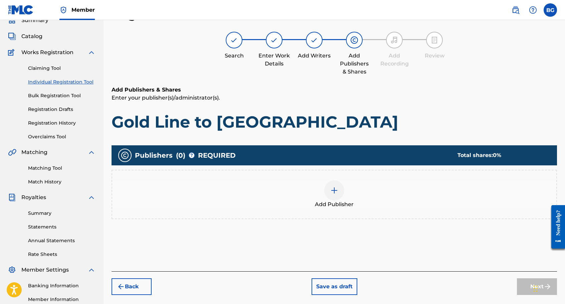
click at [327, 196] on div at bounding box center [334, 190] width 20 height 20
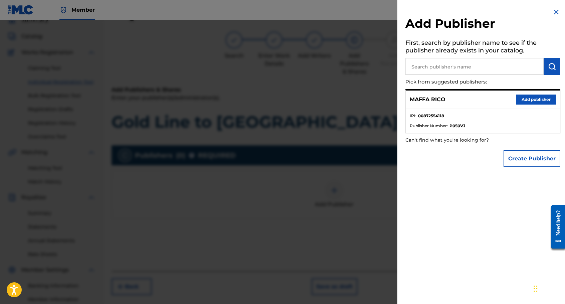
click at [541, 103] on button "Add publisher" at bounding box center [535, 99] width 40 height 10
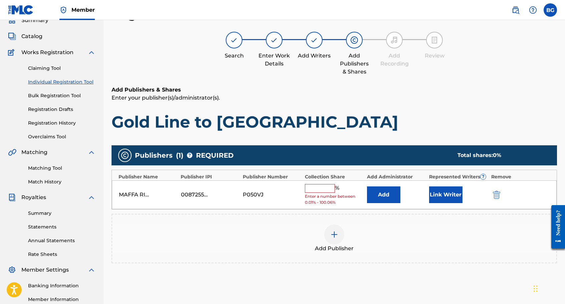
click at [443, 193] on button "Link Writer" at bounding box center [445, 194] width 33 height 17
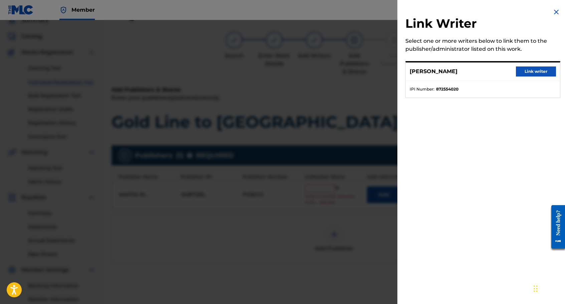
click at [527, 71] on button "Link writer" at bounding box center [535, 71] width 40 height 10
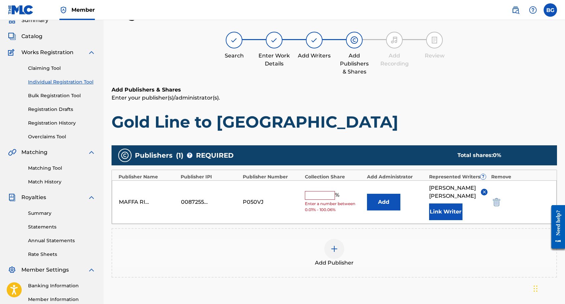
click at [315, 192] on input "text" at bounding box center [320, 195] width 30 height 9
type input "65"
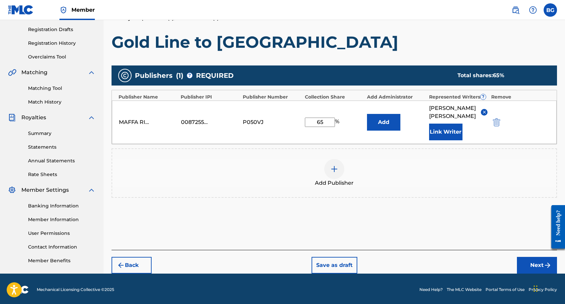
scroll to position [110, 0]
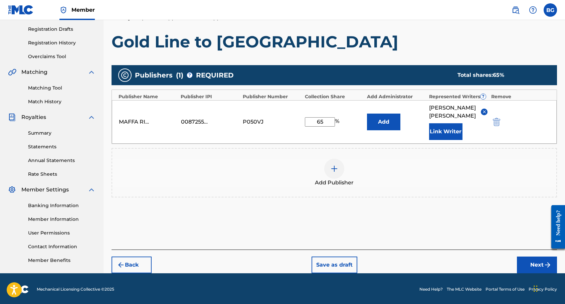
click at [535, 258] on button "Next" at bounding box center [536, 264] width 40 height 17
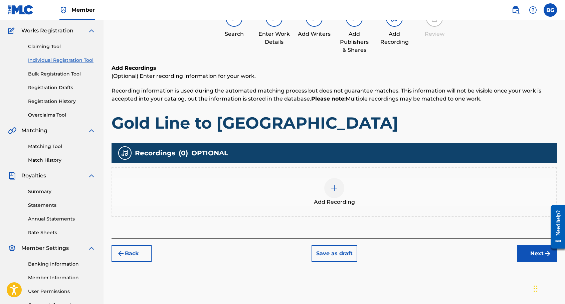
scroll to position [30, 0]
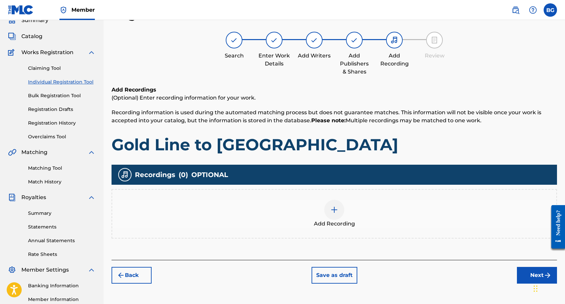
click at [338, 211] on div at bounding box center [334, 210] width 20 height 20
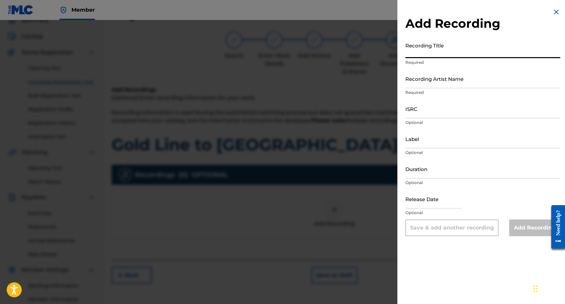
click at [450, 50] on input "Recording Title" at bounding box center [482, 48] width 155 height 19
type input "Gold Line to [GEOGRAPHIC_DATA]"
click at [469, 80] on input "Recording Artist Name" at bounding box center [482, 78] width 155 height 19
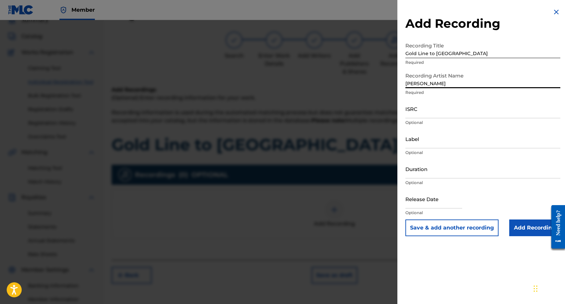
type input "[PERSON_NAME]"
click at [421, 109] on input "ISRC" at bounding box center [482, 108] width 155 height 19
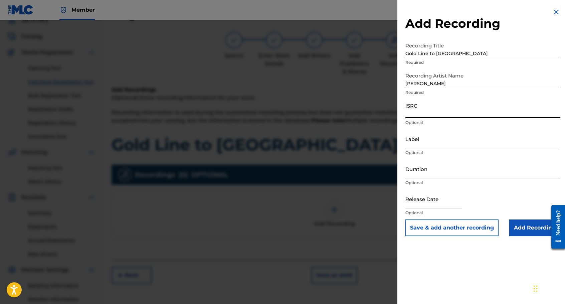
paste input "QZHNC2385388"
type input "QZHNC2385388"
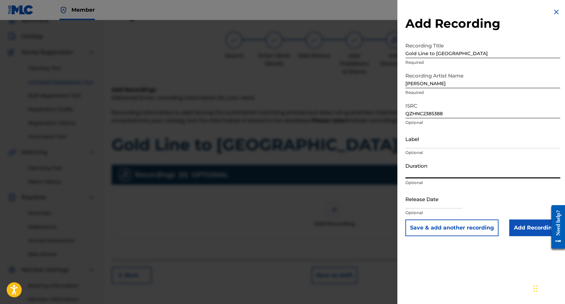
click at [428, 172] on input "Duration" at bounding box center [482, 168] width 155 height 19
type input "3"
type input "03:22"
click at [444, 202] on input "text" at bounding box center [433, 198] width 57 height 19
select select "7"
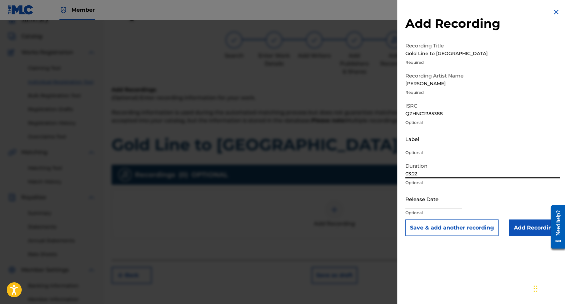
select select "2025"
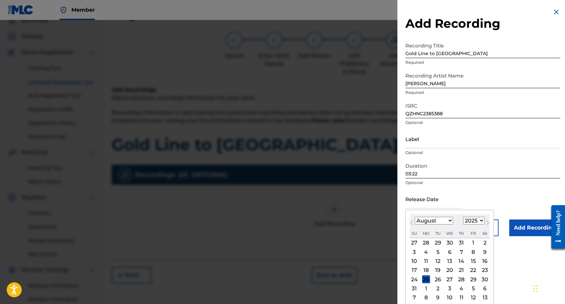
click at [424, 221] on select "January February March April May June July August September October November De…" at bounding box center [433, 221] width 38 height 8
select select "5"
click at [426, 253] on div "9" at bounding box center [426, 252] width 8 height 8
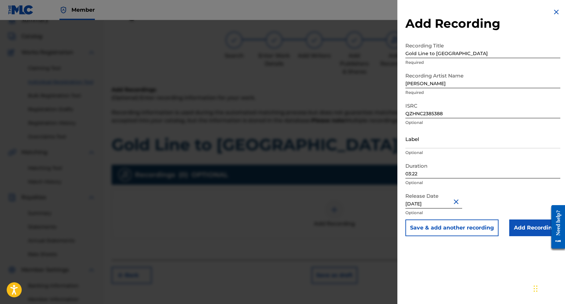
type input "[DATE]"
click at [536, 230] on input "Add Recording" at bounding box center [534, 227] width 51 height 17
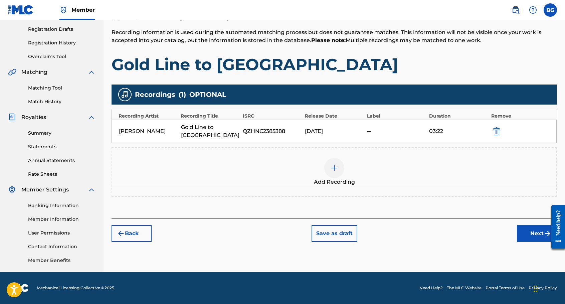
click at [538, 231] on button "Next" at bounding box center [536, 233] width 40 height 17
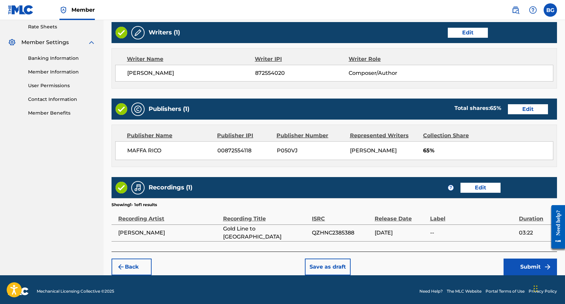
scroll to position [260, 0]
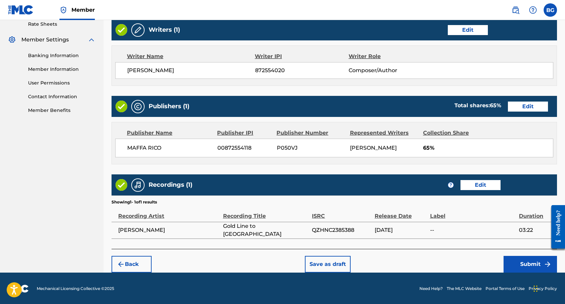
click at [525, 263] on button "Submit" at bounding box center [529, 264] width 53 height 17
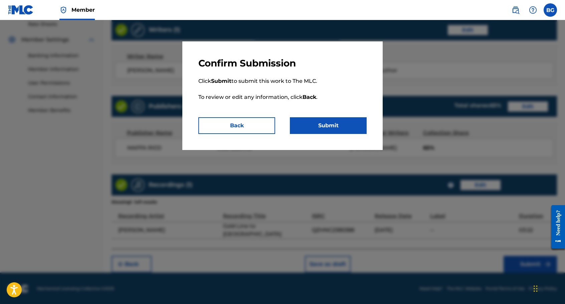
click at [335, 127] on button "Submit" at bounding box center [328, 125] width 77 height 17
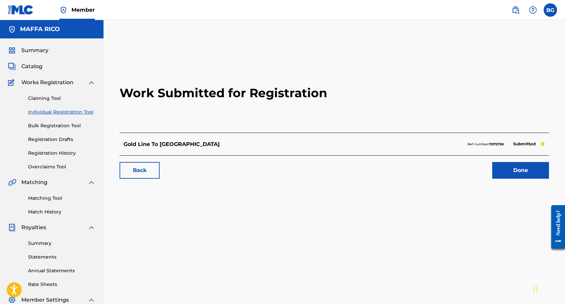
click at [498, 170] on link "Done" at bounding box center [520, 170] width 57 height 17
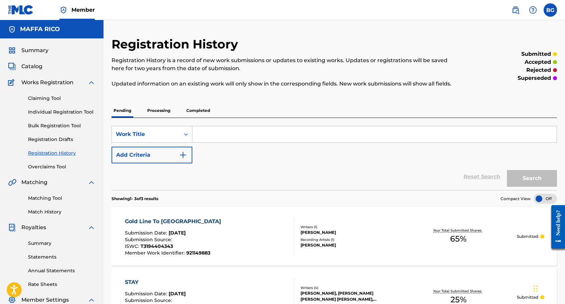
click at [227, 133] on input "Search Form" at bounding box center [374, 134] width 364 height 16
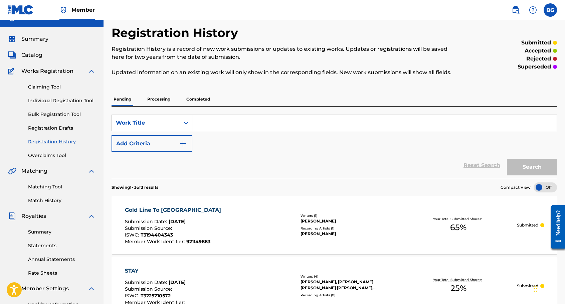
scroll to position [5, 0]
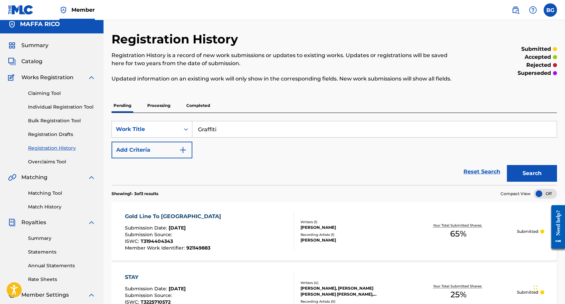
type input "Graffiti"
click at [168, 148] on button "Add Criteria" at bounding box center [151, 149] width 81 height 17
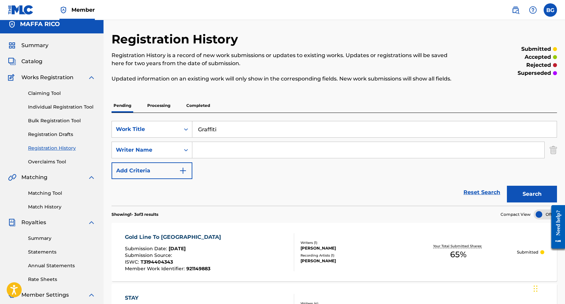
click at [229, 153] on input "Search Form" at bounding box center [368, 150] width 352 height 16
type input "[PERSON_NAME]"
click at [518, 193] on button "Search" at bounding box center [531, 194] width 50 height 17
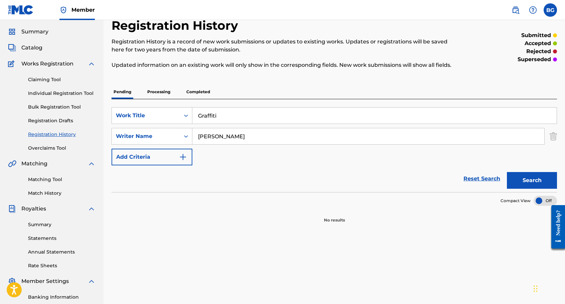
scroll to position [0, 0]
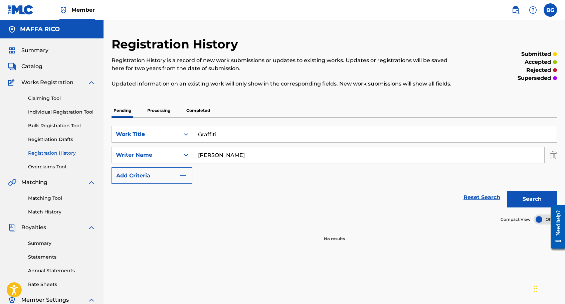
click at [57, 114] on link "Individual Registration Tool" at bounding box center [61, 111] width 67 height 7
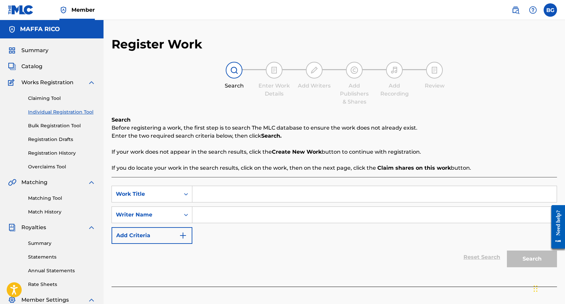
click at [220, 195] on input "Search Form" at bounding box center [374, 194] width 364 height 16
type input "Graffiti"
click at [246, 214] on input "Search Form" at bounding box center [374, 215] width 364 height 16
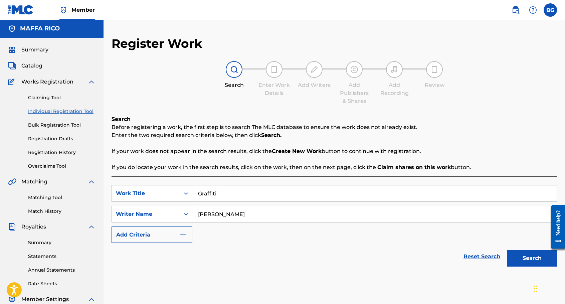
scroll to position [110, 0]
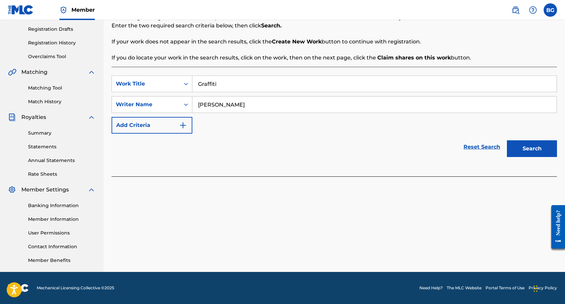
type input "[PERSON_NAME]"
click at [541, 143] on button "Search" at bounding box center [531, 148] width 50 height 17
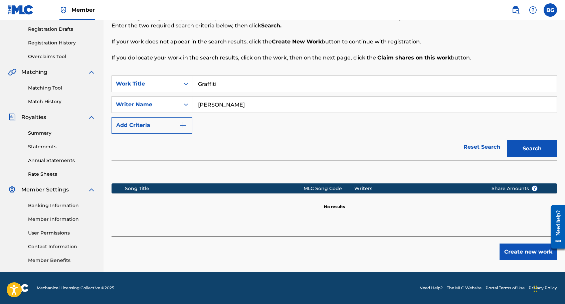
click at [521, 247] on button "Create new work" at bounding box center [527, 251] width 57 height 17
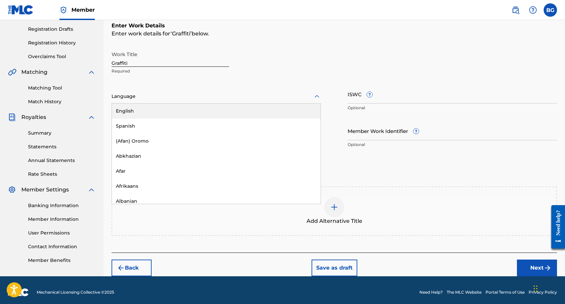
click at [126, 101] on div "Language" at bounding box center [215, 96] width 209 height 14
click at [133, 110] on div "English" at bounding box center [216, 110] width 209 height 15
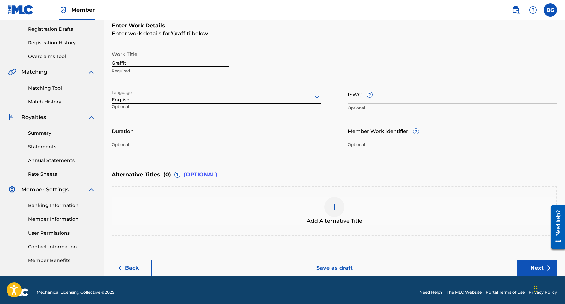
click at [351, 97] on input "ISWC ?" at bounding box center [451, 93] width 209 height 19
paste input "T3324251556"
type input "T3324251556"
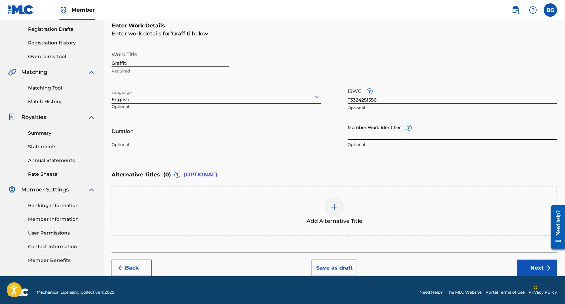
click at [367, 136] on input "Member Work Identifier ?" at bounding box center [451, 130] width 209 height 19
paste input "930168229"
type input "930168229"
click at [138, 134] on input "Duration" at bounding box center [215, 130] width 209 height 19
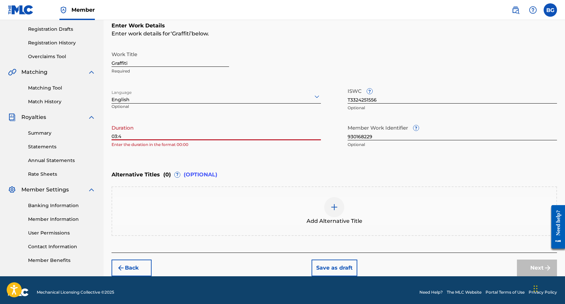
type input "03:46"
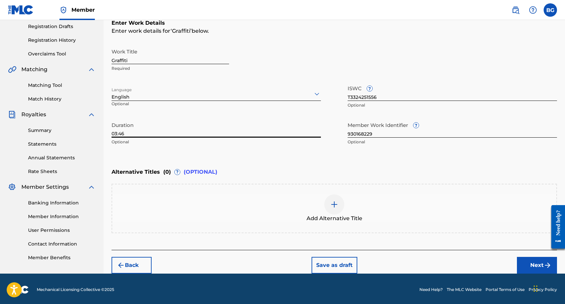
scroll to position [114, 0]
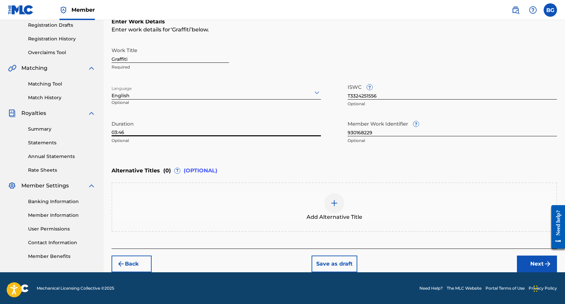
click at [535, 265] on button "Next" at bounding box center [536, 263] width 40 height 17
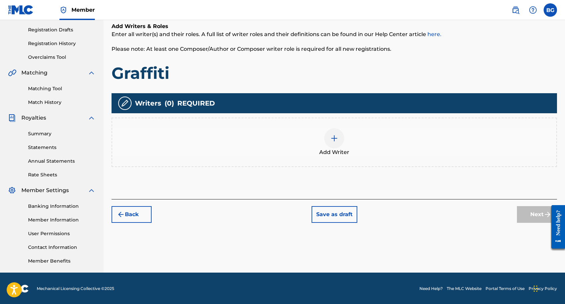
scroll to position [110, 0]
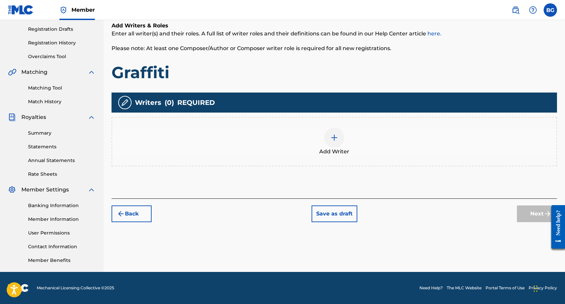
click at [340, 142] on div at bounding box center [334, 137] width 20 height 20
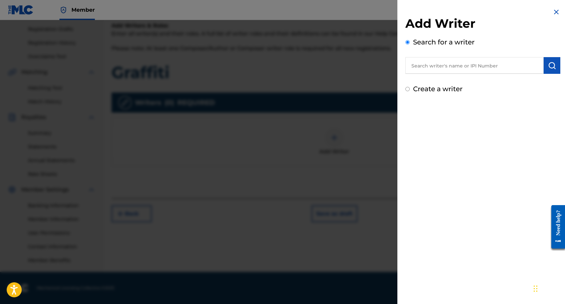
click at [459, 68] on input "text" at bounding box center [474, 65] width 138 height 17
type input "[PERSON_NAME]"
click at [466, 117] on div "Add Writer Search for a writer [PERSON_NAME] Create a writer" at bounding box center [482, 152] width 171 height 304
click at [407, 88] on input "Create a writer" at bounding box center [407, 89] width 4 height 4
radio input "false"
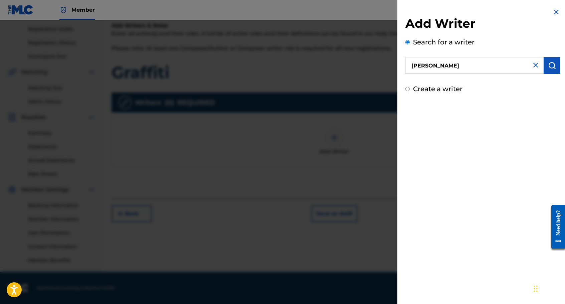
radio input "true"
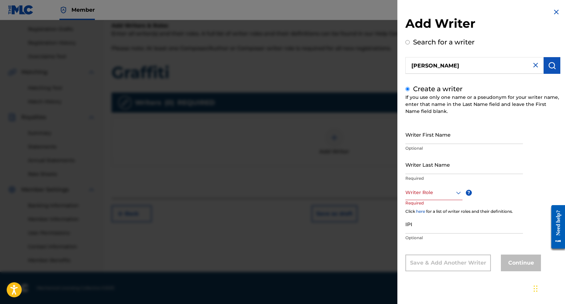
click at [426, 135] on input "Writer First Name" at bounding box center [463, 134] width 117 height 19
type input "[PERSON_NAME]"
click at [424, 192] on div at bounding box center [433, 192] width 57 height 8
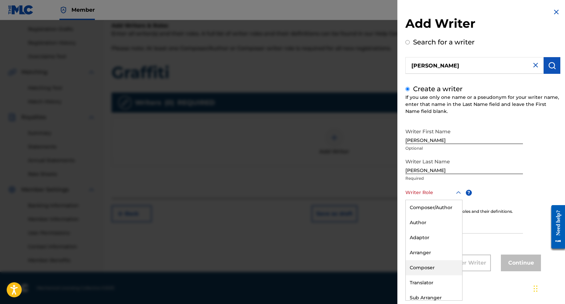
click at [422, 267] on div "Composer" at bounding box center [433, 267] width 56 height 15
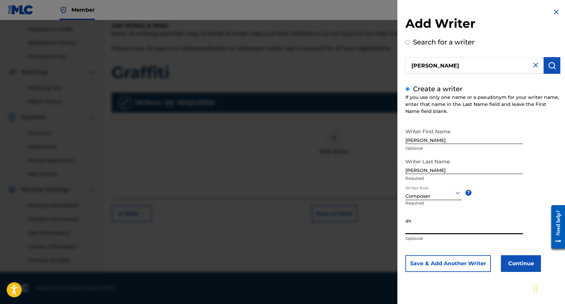
click at [420, 228] on input "IPI" at bounding box center [463, 224] width 117 height 19
paste input "872554020"
type input "872554020"
click at [522, 264] on button "Continue" at bounding box center [520, 263] width 40 height 17
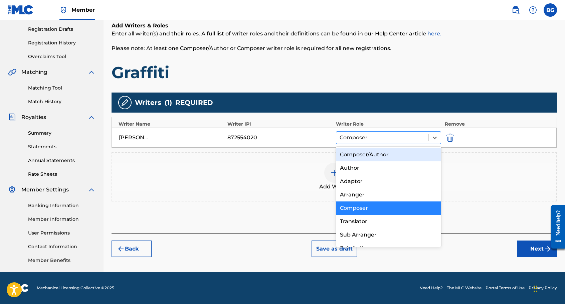
click at [379, 134] on div at bounding box center [381, 137] width 85 height 9
click at [360, 210] on div "Composer" at bounding box center [388, 207] width 105 height 13
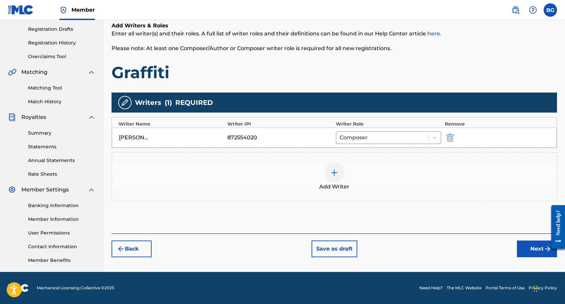
click at [537, 250] on button "Next" at bounding box center [536, 248] width 40 height 17
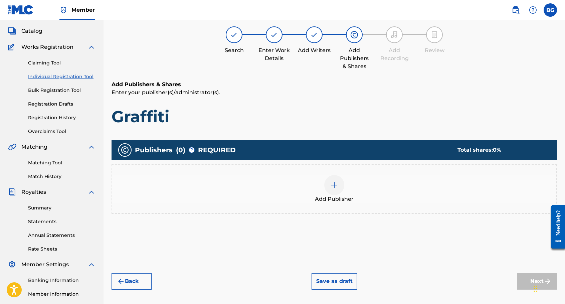
scroll to position [30, 0]
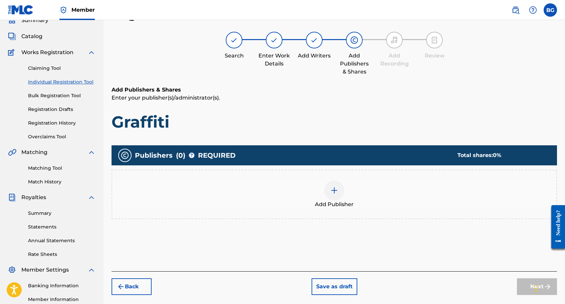
click at [333, 190] on img at bounding box center [334, 190] width 8 height 8
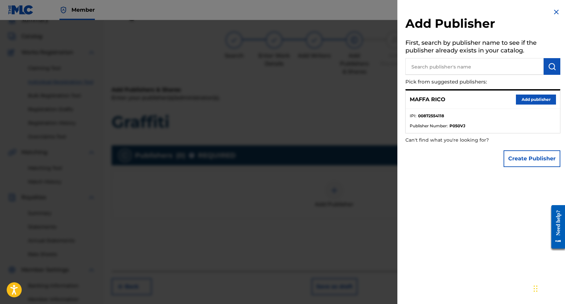
click at [525, 99] on button "Add publisher" at bounding box center [535, 99] width 40 height 10
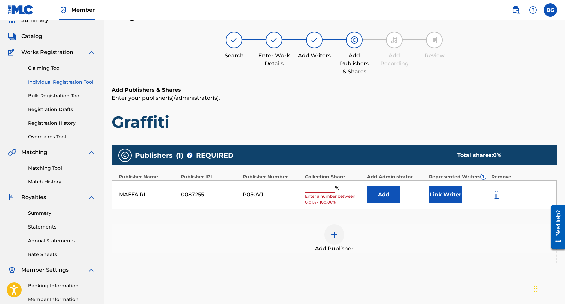
click at [315, 188] on input "text" at bounding box center [320, 188] width 30 height 9
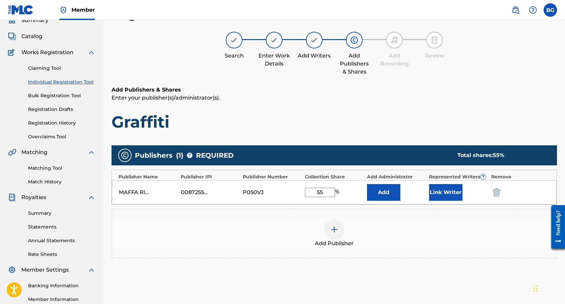
type input "55"
click at [449, 195] on button "Link Writer" at bounding box center [445, 192] width 33 height 17
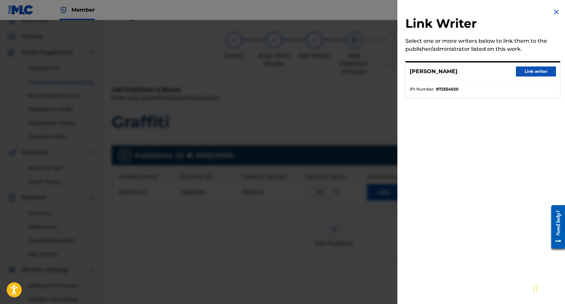
drag, startPoint x: 531, startPoint y: 70, endPoint x: 529, endPoint y: 76, distance: 6.6
click at [531, 70] on button "Link writer" at bounding box center [535, 71] width 40 height 10
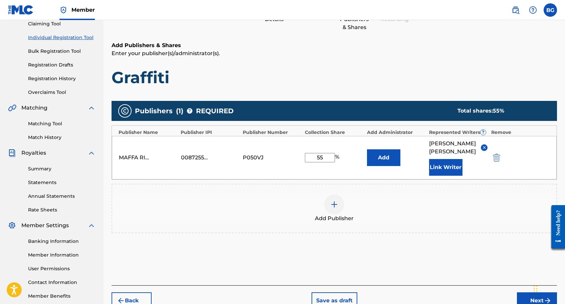
scroll to position [110, 0]
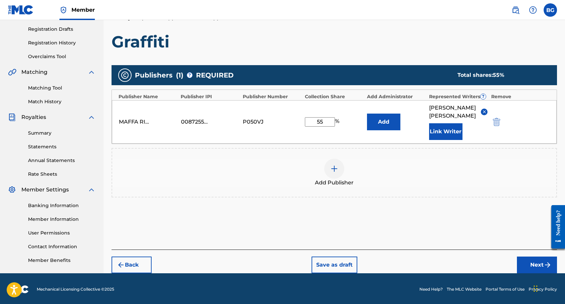
click at [537, 261] on button "Next" at bounding box center [536, 264] width 40 height 17
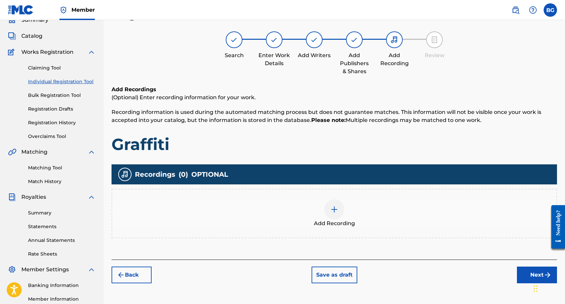
scroll to position [30, 0]
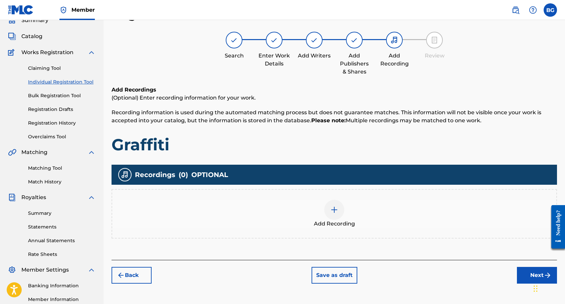
click at [338, 213] on div at bounding box center [334, 210] width 20 height 20
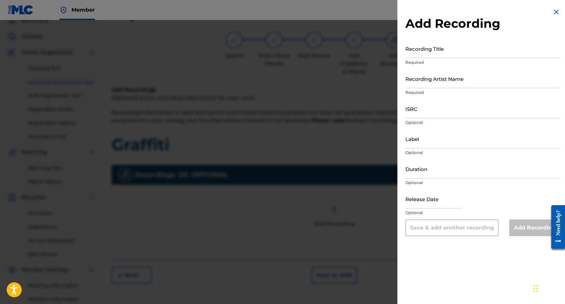
click at [439, 52] on input "Recording Title" at bounding box center [482, 48] width 155 height 19
type input "Graffiti"
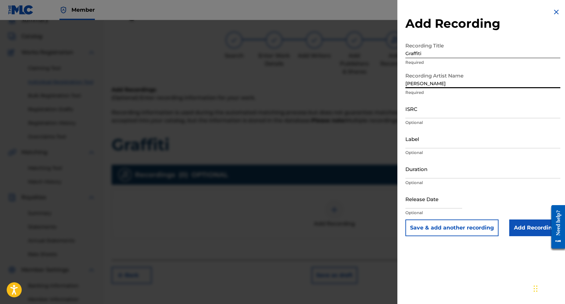
type input "[PERSON_NAME]"
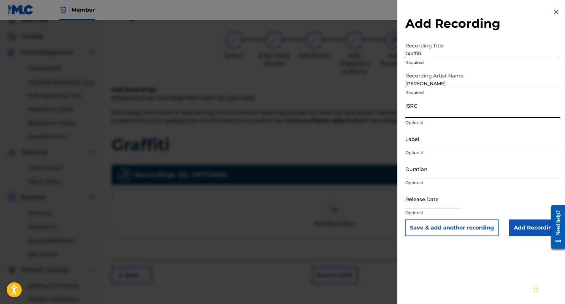
paste input "QZK6G2520273"
type input "QZK6G2520273"
click at [419, 176] on input "Duration" at bounding box center [482, 168] width 155 height 19
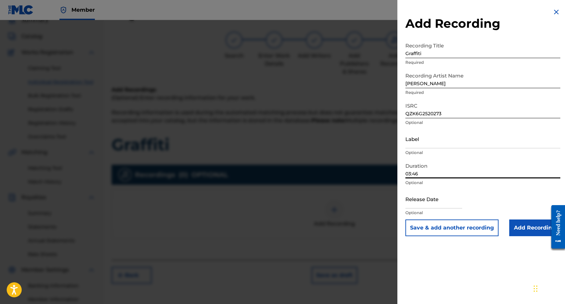
type input "03:46"
click at [431, 202] on input "text" at bounding box center [433, 198] width 57 height 19
select select "7"
select select "2025"
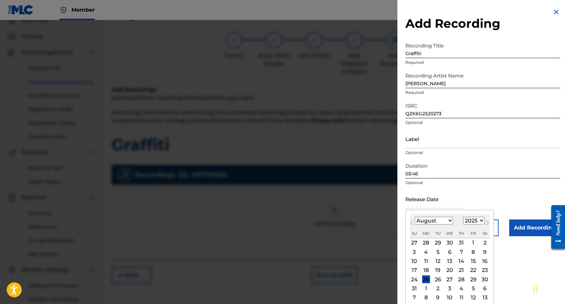
click at [416, 220] on button "Previous Month" at bounding box center [411, 224] width 11 height 11
click at [427, 221] on select "January February March April May June July August September October November De…" at bounding box center [433, 221] width 38 height 8
select select "4"
click at [471, 251] on div "9" at bounding box center [473, 252] width 8 height 8
type input "[DATE]"
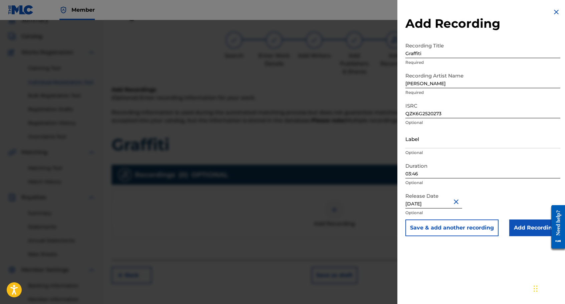
click at [532, 227] on input "Add Recording" at bounding box center [534, 227] width 51 height 17
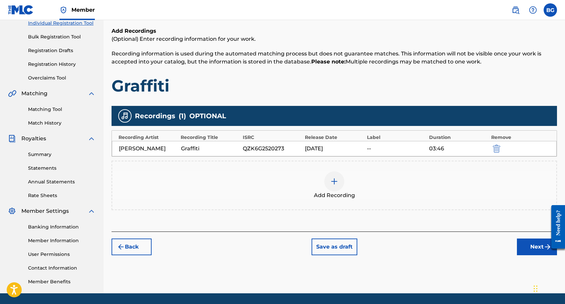
click at [537, 249] on button "Next" at bounding box center [536, 246] width 40 height 17
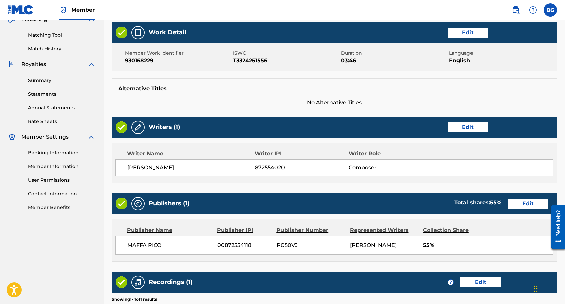
scroll to position [260, 0]
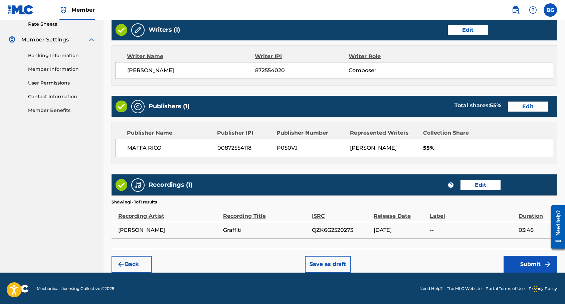
click at [527, 266] on button "Submit" at bounding box center [529, 264] width 53 height 17
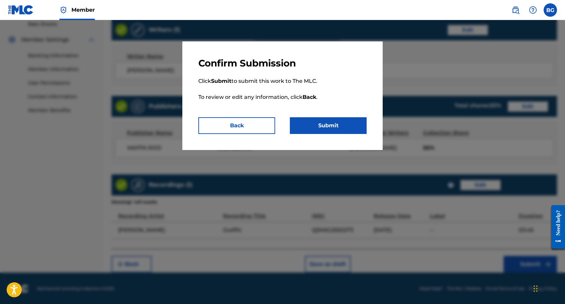
click at [325, 123] on button "Submit" at bounding box center [328, 125] width 77 height 17
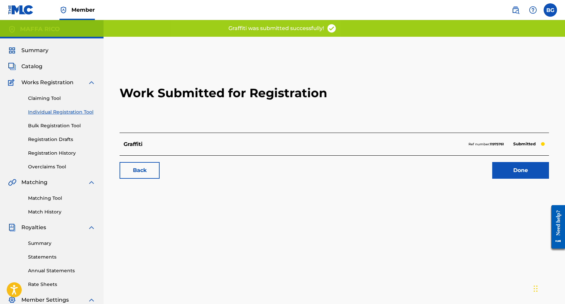
click at [516, 169] on link "Done" at bounding box center [520, 170] width 57 height 17
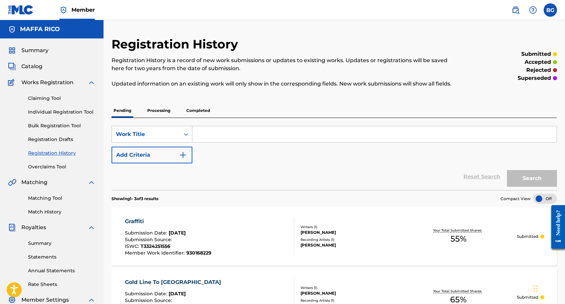
click at [54, 112] on link "Individual Registration Tool" at bounding box center [61, 111] width 67 height 7
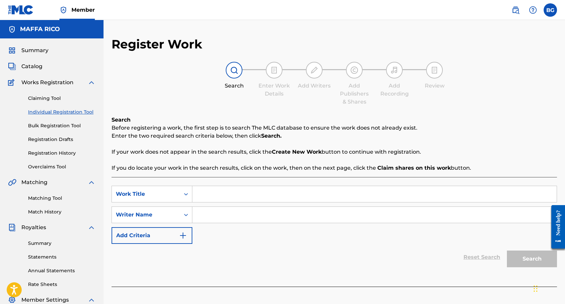
click at [228, 197] on input "Search Form" at bounding box center [374, 194] width 364 height 16
type input "Devil in the Details"
click at [304, 219] on input "Search Form" at bounding box center [374, 215] width 364 height 16
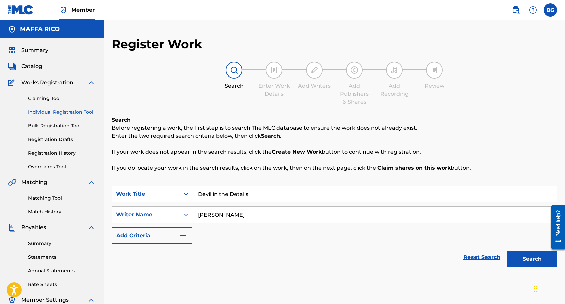
scroll to position [55, 0]
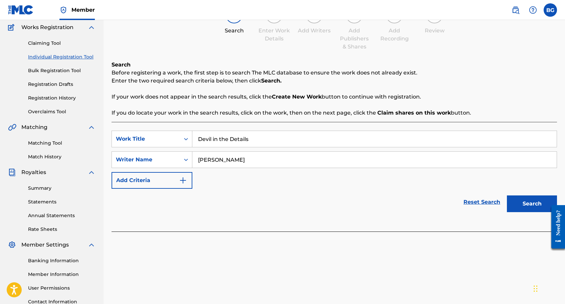
type input "[PERSON_NAME]"
drag, startPoint x: 530, startPoint y: 204, endPoint x: 528, endPoint y: 214, distance: 11.0
click at [530, 204] on button "Search" at bounding box center [531, 203] width 50 height 17
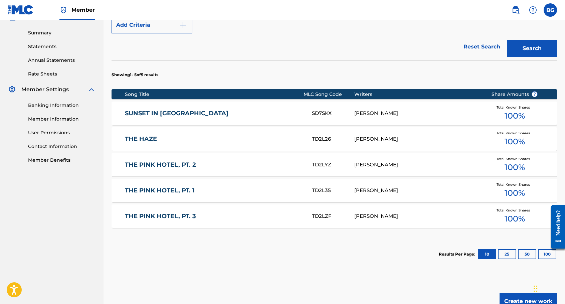
scroll to position [216, 0]
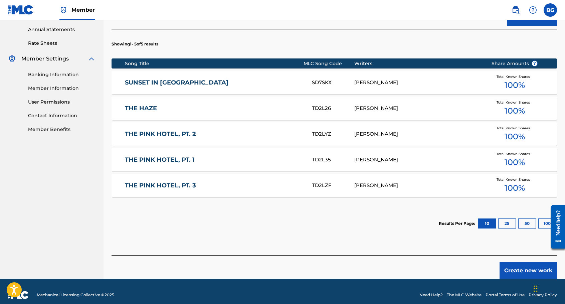
click at [517, 272] on button "Create new work" at bounding box center [527, 270] width 57 height 17
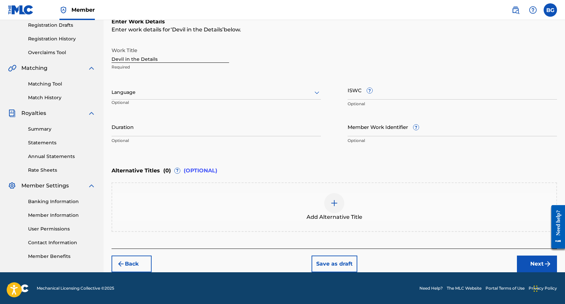
click at [355, 131] on input "Member Work Identifier ?" at bounding box center [451, 126] width 209 height 19
paste input "921149886"
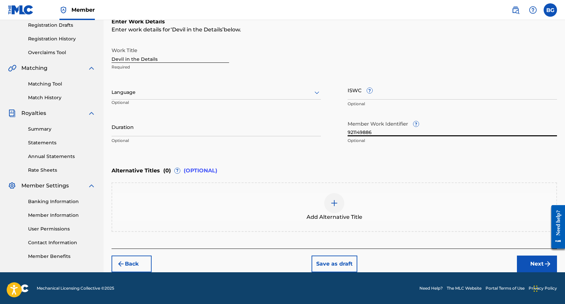
type input "921149886"
click at [130, 131] on input "Duration" at bounding box center [215, 126] width 209 height 19
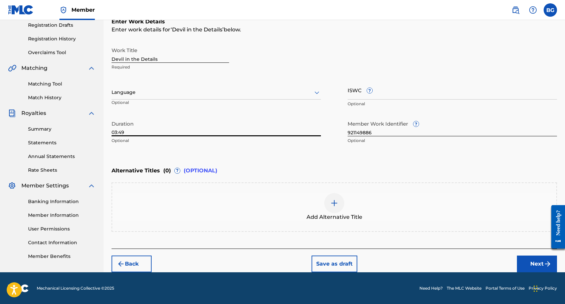
type input "03:49"
click at [354, 95] on input "ISWC ?" at bounding box center [451, 89] width 209 height 19
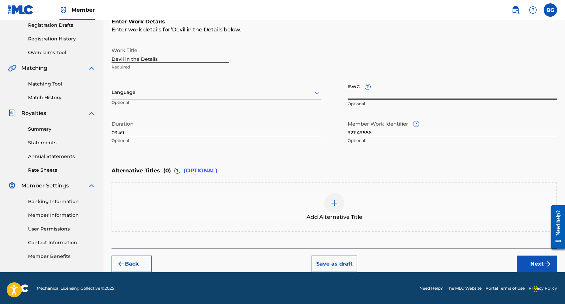
paste input "T3194409995"
type input "T3194409995"
click at [148, 90] on div at bounding box center [215, 92] width 209 height 8
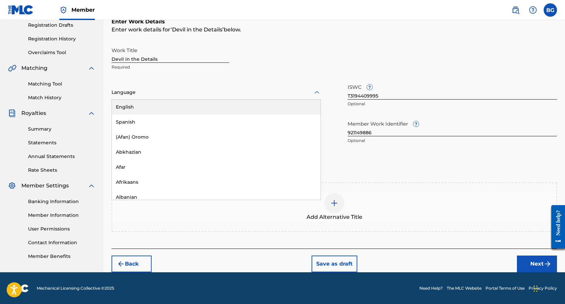
click at [143, 106] on div "English" at bounding box center [216, 106] width 209 height 15
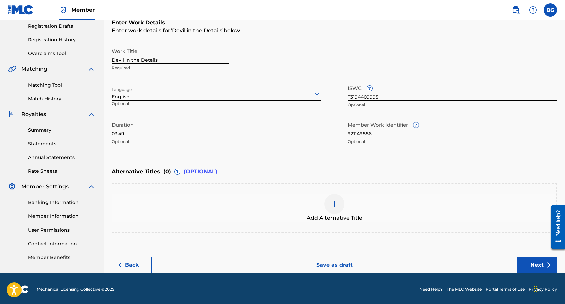
scroll to position [113, 0]
click at [540, 266] on button "Next" at bounding box center [536, 265] width 40 height 17
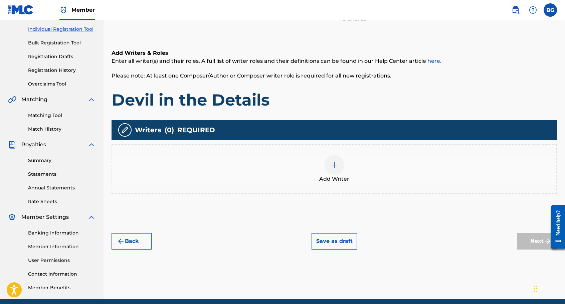
scroll to position [110, 0]
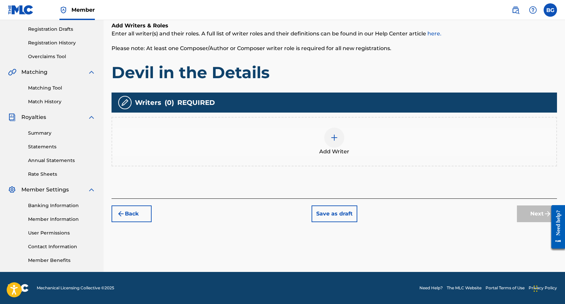
click at [335, 151] on span "Add Writer" at bounding box center [334, 151] width 30 height 8
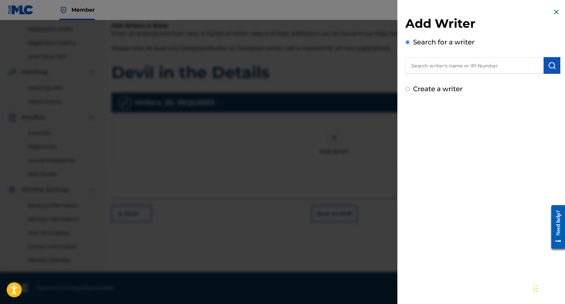
click at [426, 68] on input "text" at bounding box center [474, 65] width 138 height 17
type input "[PERSON_NAME]"
click at [465, 126] on div "Add Writer Search for a writer [PERSON_NAME] [PERSON_NAME] Create a writer" at bounding box center [482, 152] width 171 height 304
click at [408, 88] on input "Create a writer" at bounding box center [407, 89] width 4 height 4
radio input "false"
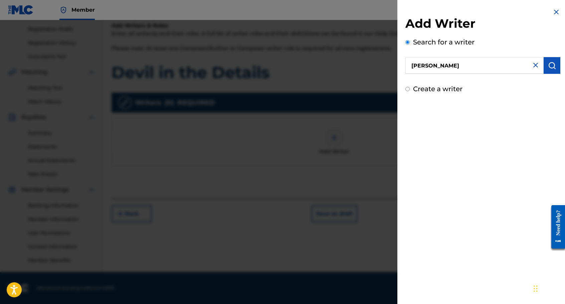
radio input "true"
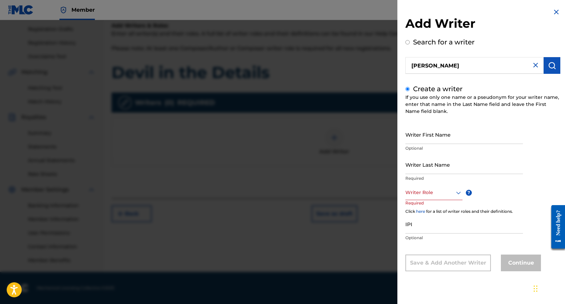
click at [428, 140] on input "Writer First Name" at bounding box center [463, 134] width 117 height 19
type input "[PERSON_NAME]"
click at [448, 193] on div at bounding box center [433, 192] width 57 height 8
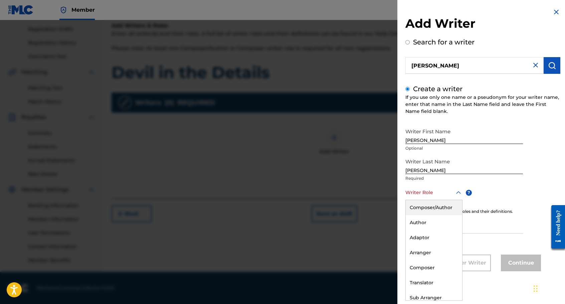
click at [442, 207] on div "Composer/Author" at bounding box center [433, 207] width 56 height 15
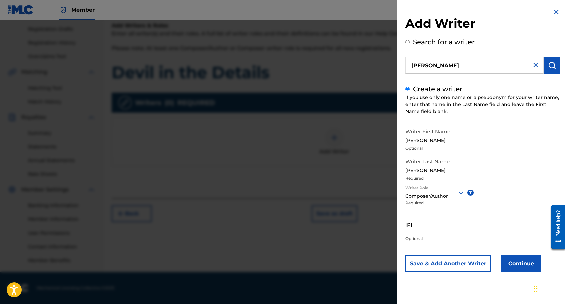
click at [422, 229] on input "IPI" at bounding box center [463, 224] width 117 height 19
paste input "T3194409995"
type input "T3194409995"
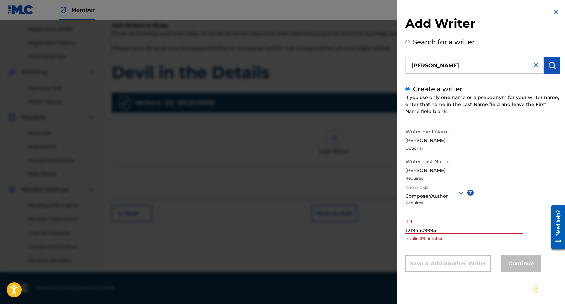
drag, startPoint x: 439, startPoint y: 229, endPoint x: 385, endPoint y: 229, distance: 54.1
click at [385, 229] on div "Add Writer Search for a writer [PERSON_NAME] Create a writer If you use only on…" at bounding box center [282, 162] width 565 height 284
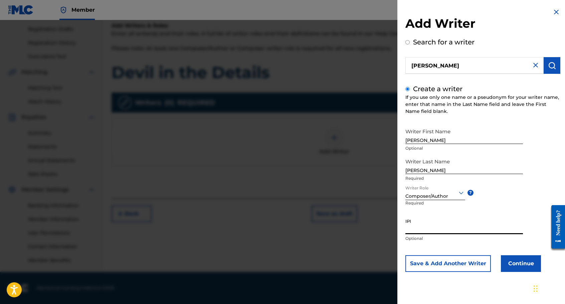
paste input "872554020"
type input "872554020"
click at [526, 262] on button "Continue" at bounding box center [520, 263] width 40 height 17
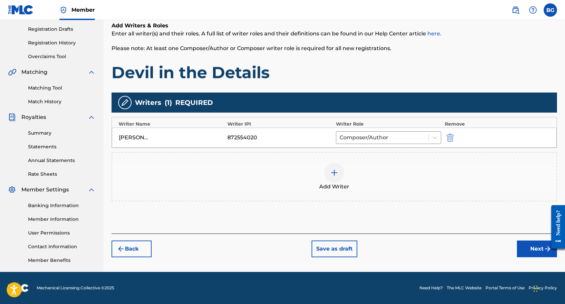
click at [537, 247] on button "Next" at bounding box center [536, 248] width 40 height 17
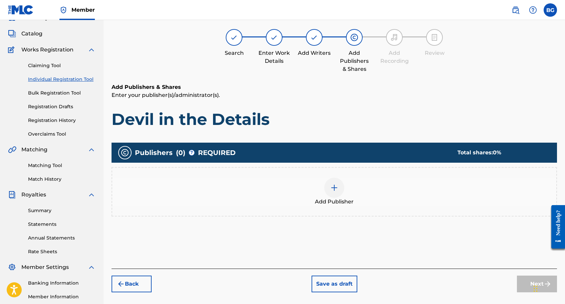
scroll to position [30, 0]
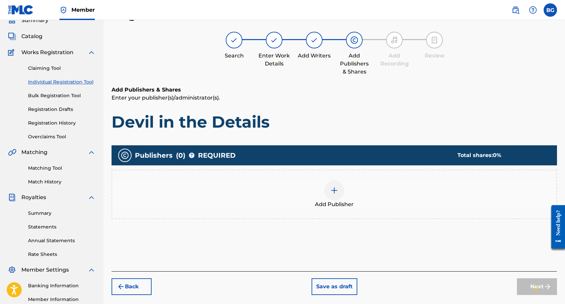
click at [345, 189] on div "Add Publisher" at bounding box center [334, 194] width 444 height 28
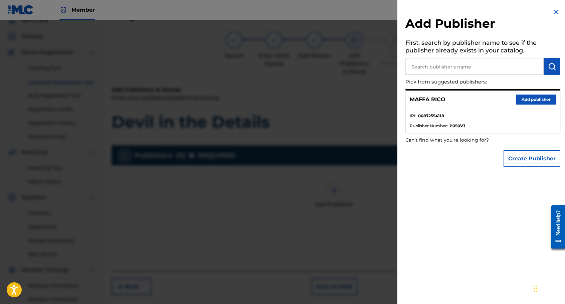
click at [535, 102] on button "Add publisher" at bounding box center [535, 99] width 40 height 10
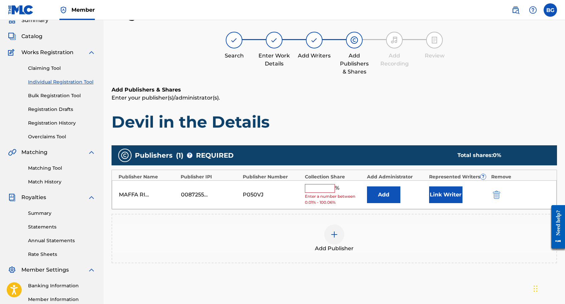
click at [321, 188] on input "text" at bounding box center [320, 188] width 30 height 9
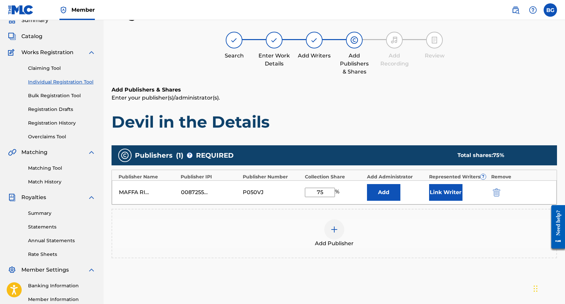
type input "75"
click at [449, 192] on button "Link Writer" at bounding box center [445, 192] width 33 height 17
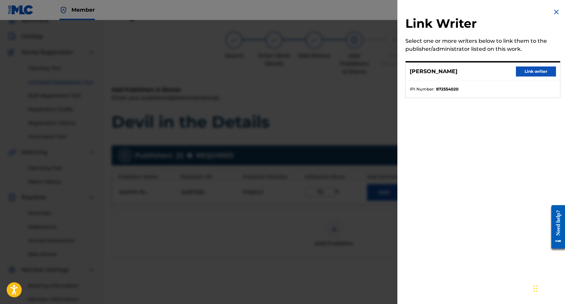
click at [538, 69] on button "Link writer" at bounding box center [535, 71] width 40 height 10
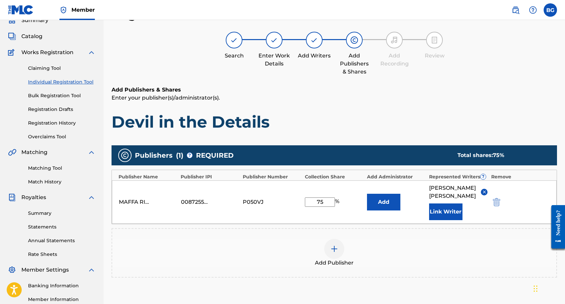
scroll to position [110, 0]
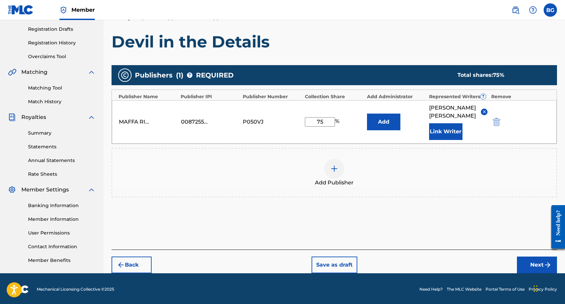
click at [534, 260] on button "Next" at bounding box center [536, 264] width 40 height 17
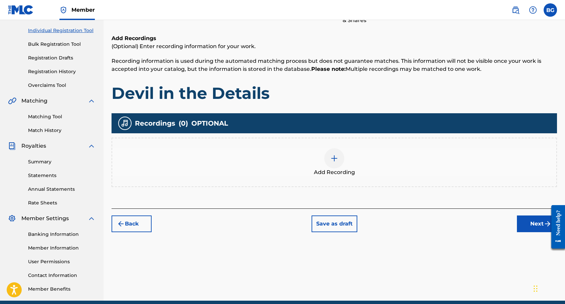
scroll to position [83, 0]
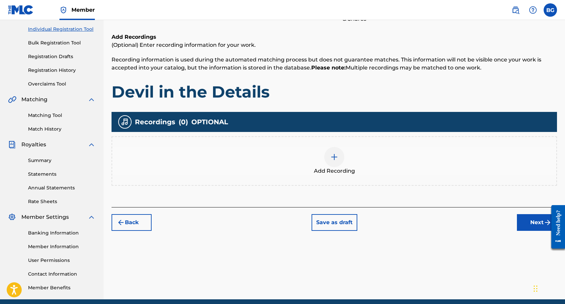
click at [342, 160] on div at bounding box center [334, 157] width 20 height 20
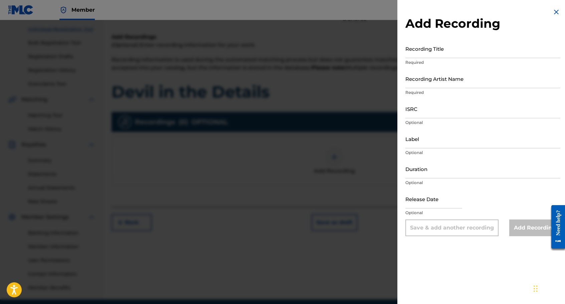
click at [458, 51] on input "Recording Title" at bounding box center [482, 48] width 155 height 19
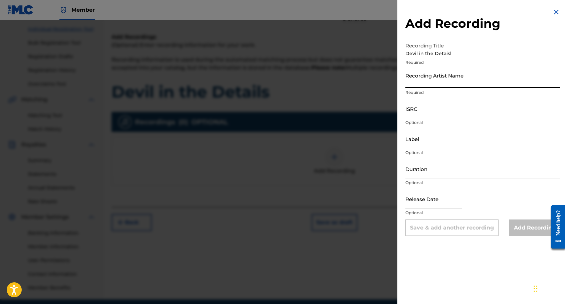
click at [478, 55] on input "Devil in the Detaisl" at bounding box center [482, 48] width 155 height 19
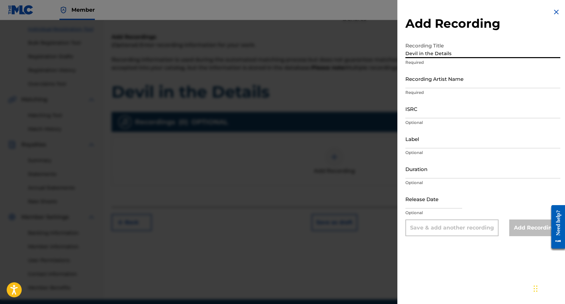
type input "Devil in the Details"
click at [467, 87] on input "Recording Artist Name" at bounding box center [482, 78] width 155 height 19
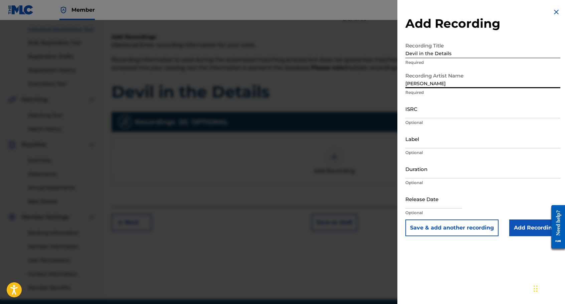
type input "[PERSON_NAME]"
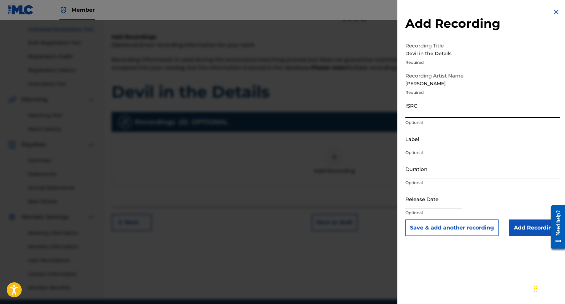
paste input "QZMEM2315633"
type input "QZMEM2315633"
click at [416, 176] on input "Duration" at bounding box center [482, 168] width 155 height 19
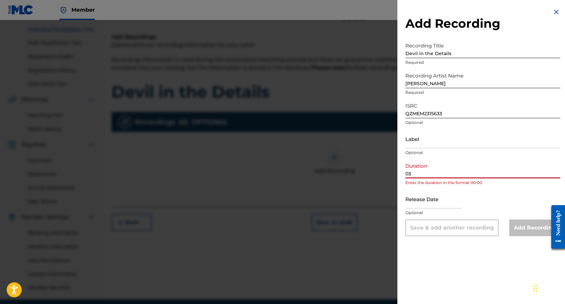
click at [430, 173] on input "03" at bounding box center [482, 168] width 155 height 19
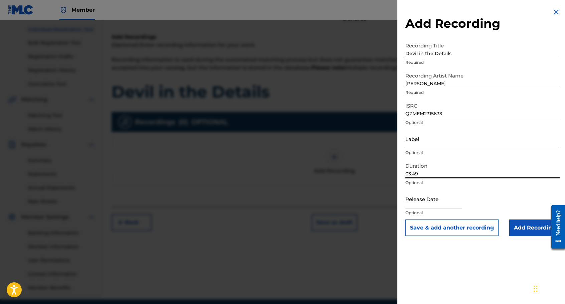
type input "03:49"
select select "7"
select select "2025"
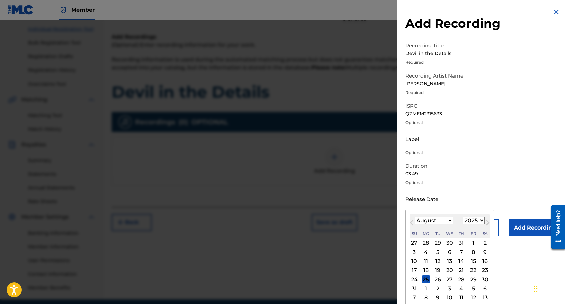
click at [423, 202] on input "text" at bounding box center [433, 198] width 57 height 19
click at [416, 220] on button "Previous Month" at bounding box center [411, 224] width 11 height 11
select select "6"
click at [426, 270] on div "21" at bounding box center [426, 270] width 8 height 8
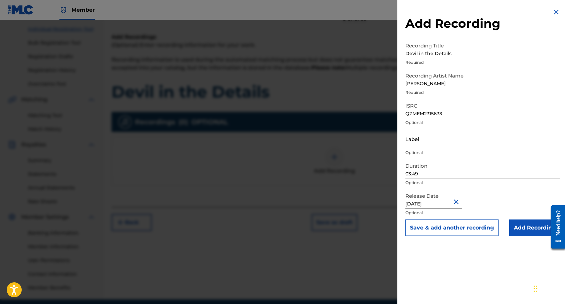
type input "[DATE]"
click at [530, 226] on input "Add Recording" at bounding box center [534, 227] width 51 height 17
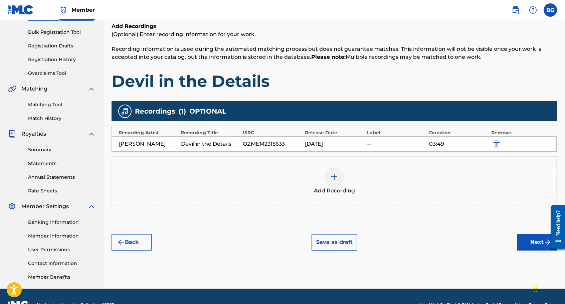
click at [528, 242] on button "Next" at bounding box center [536, 242] width 40 height 17
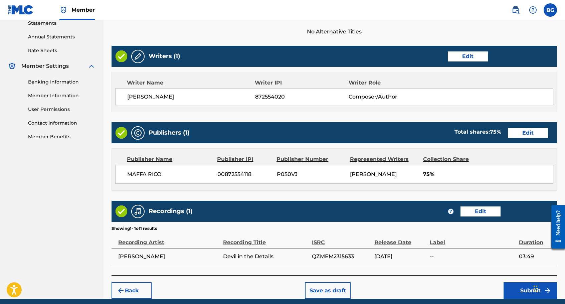
scroll to position [260, 0]
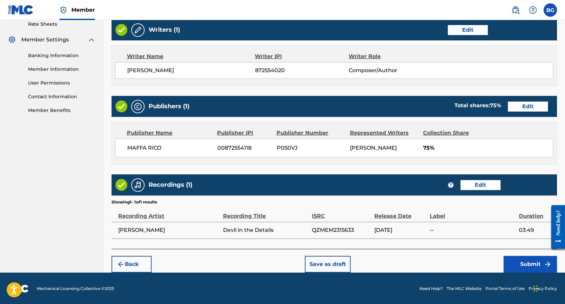
click at [530, 268] on button "Submit" at bounding box center [529, 264] width 53 height 17
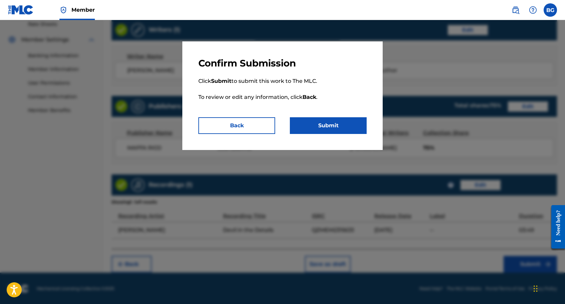
click at [348, 121] on button "Submit" at bounding box center [328, 125] width 77 height 17
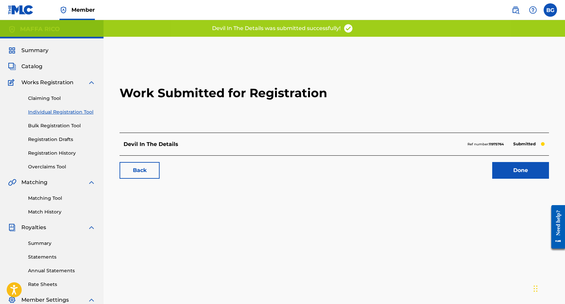
click at [508, 168] on link "Done" at bounding box center [520, 170] width 57 height 17
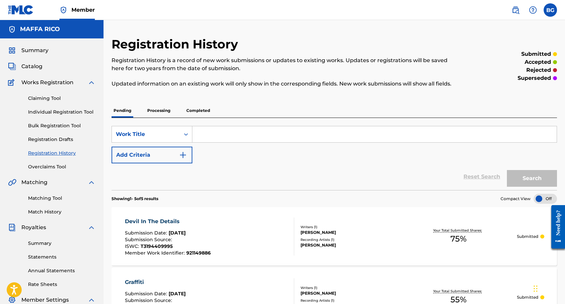
drag, startPoint x: 550, startPoint y: 12, endPoint x: 550, endPoint y: 21, distance: 9.0
click at [550, 12] on label at bounding box center [549, 9] width 13 height 13
click at [550, 10] on input "BG [PERSON_NAME] [EMAIL_ADDRESS][DOMAIN_NAME] Notification Preferences Profile …" at bounding box center [550, 10] width 0 height 0
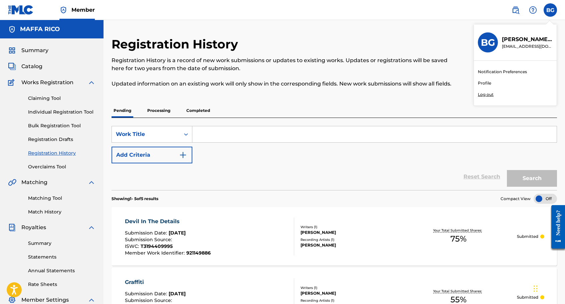
click at [486, 95] on p "Log out" at bounding box center [485, 94] width 16 height 6
click at [550, 10] on input "BG [PERSON_NAME] [EMAIL_ADDRESS][DOMAIN_NAME] Notification Preferences Profile …" at bounding box center [550, 10] width 0 height 0
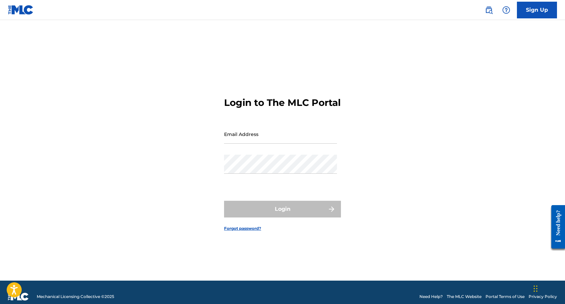
type input "[EMAIL_ADDRESS][DOMAIN_NAME]"
